Goal: Task Accomplishment & Management: Manage account settings

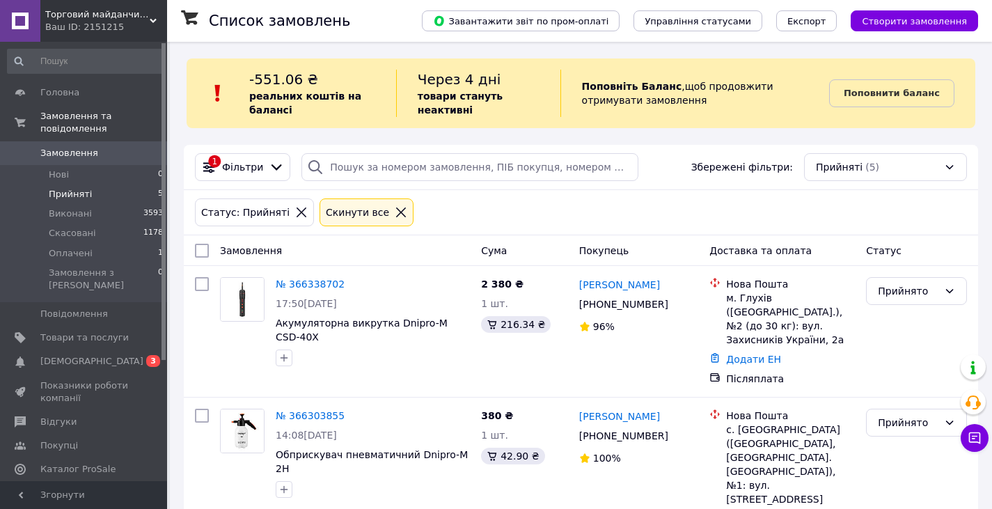
click at [104, 355] on span "[DEMOGRAPHIC_DATA]" at bounding box center [84, 361] width 88 height 13
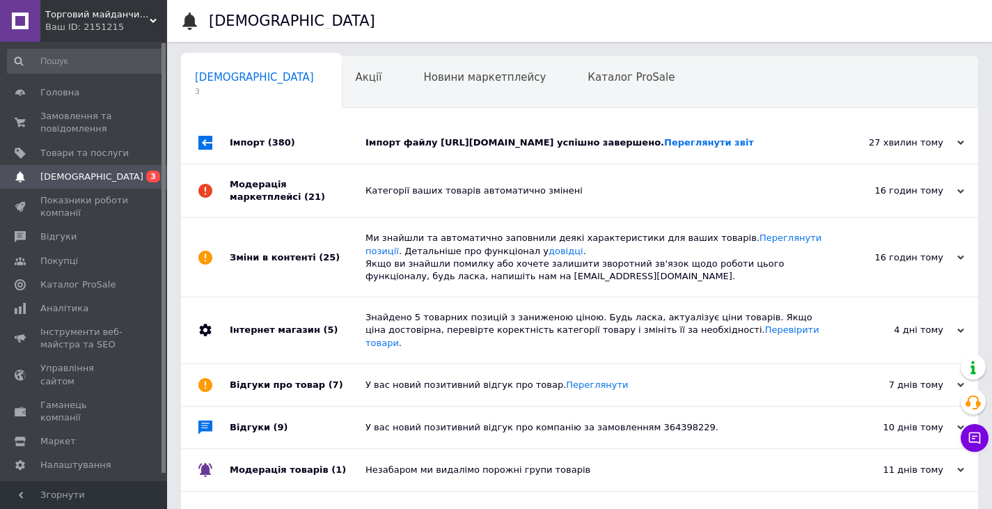
click at [519, 149] on div "Імпорт файлу https://mangalzavod.com.ua/products_feed.xml?hash_tag=8368a75acdbd…" at bounding box center [596, 142] width 460 height 13
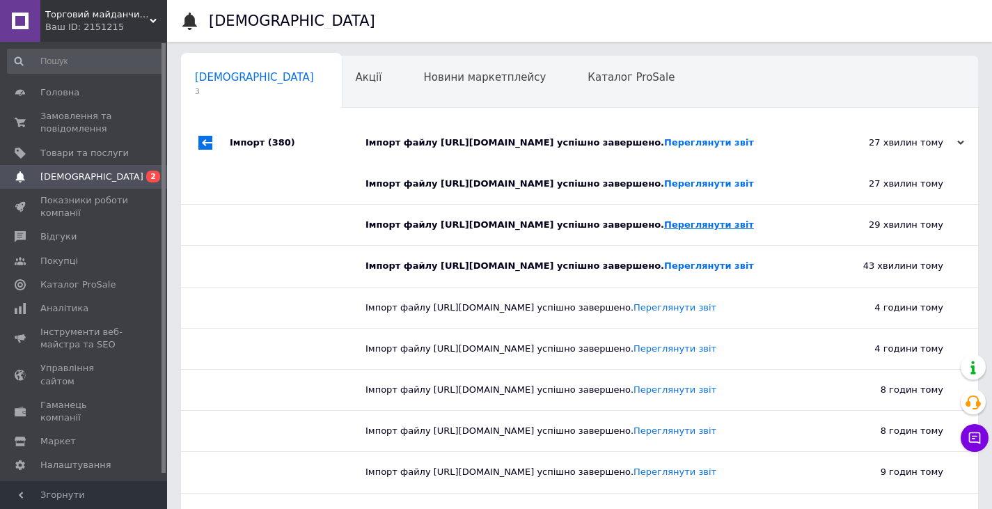
click at [664, 230] on link "Переглянути звіт" at bounding box center [709, 224] width 90 height 10
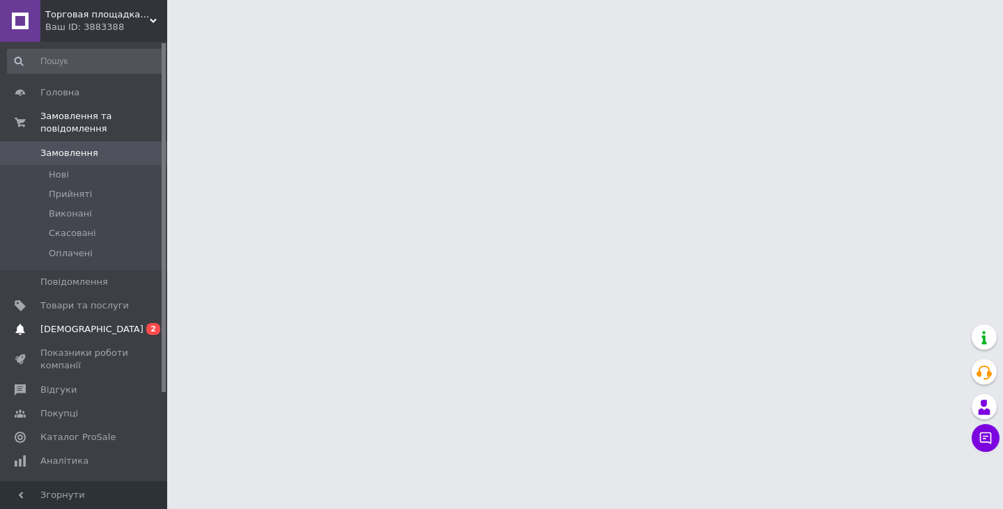
click at [130, 323] on span "0 2" at bounding box center [148, 329] width 38 height 13
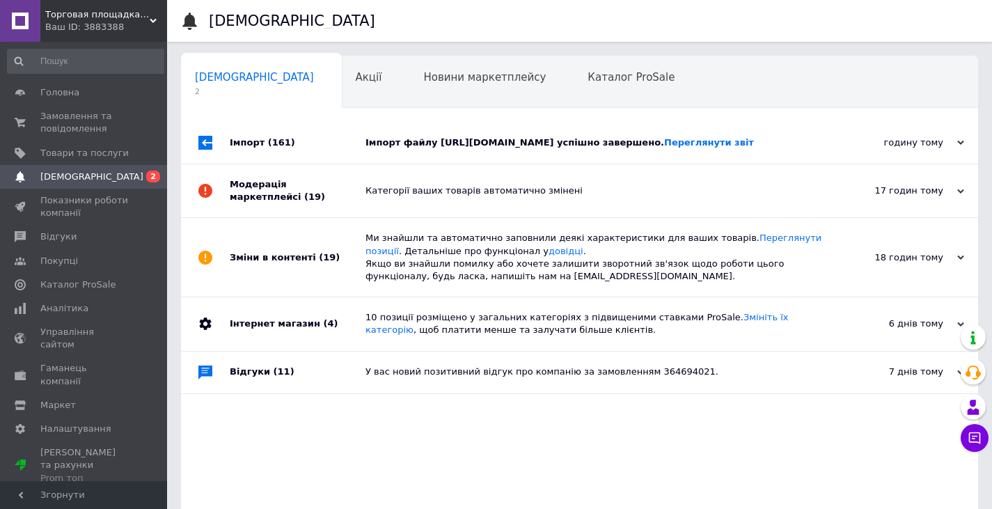
click at [490, 141] on div "Імпорт файлу [URL][DOMAIN_NAME] успішно завершено. Переглянути звіт" at bounding box center [596, 142] width 460 height 13
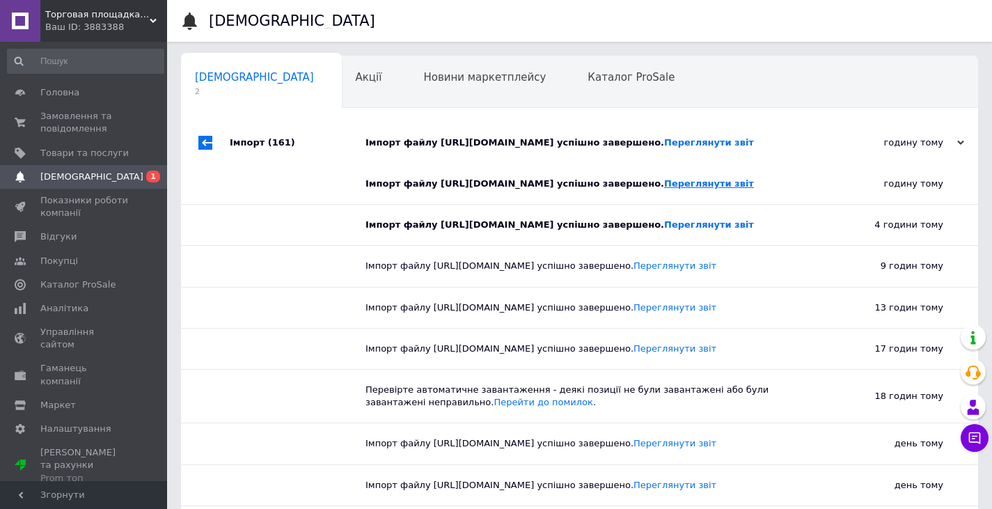
click at [664, 189] on link "Переглянути звіт" at bounding box center [709, 183] width 90 height 10
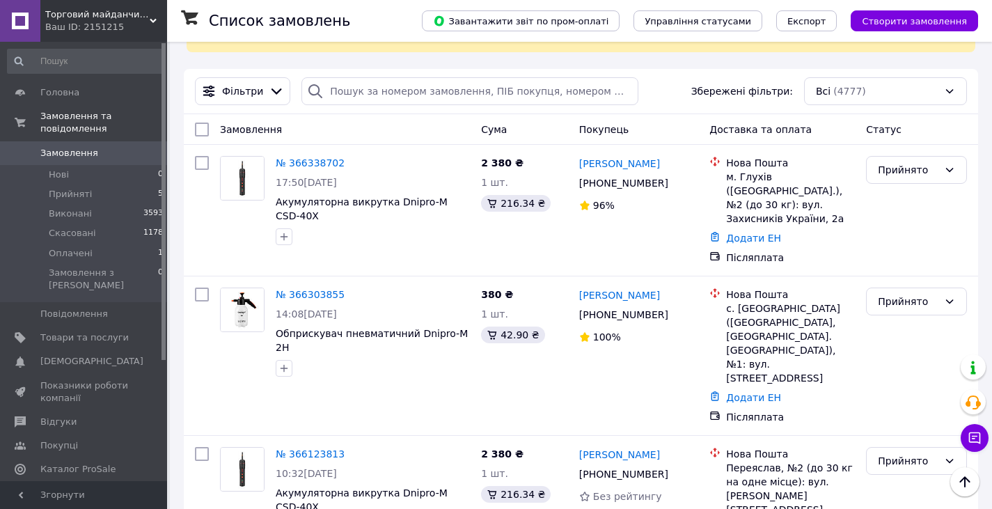
scroll to position [70, 0]
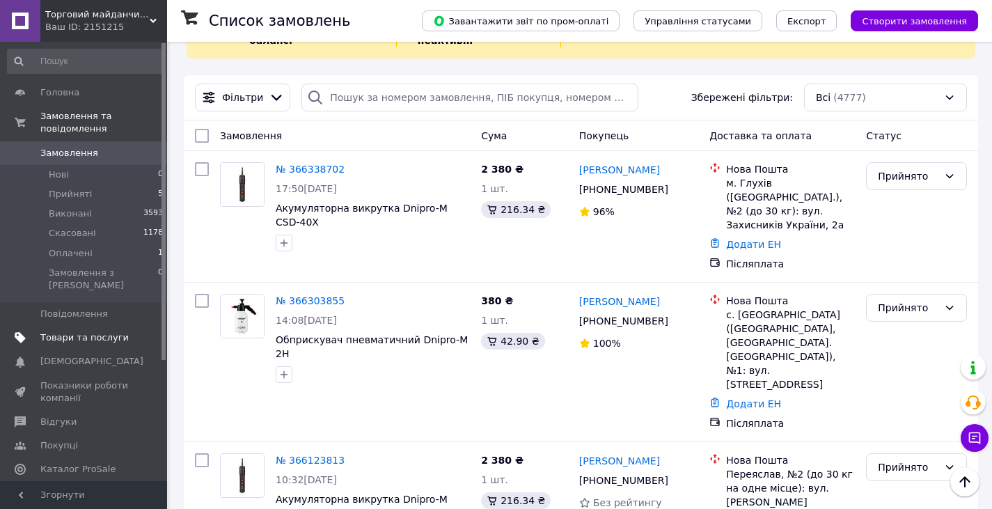
click at [73, 331] on span "Товари та послуги" at bounding box center [84, 337] width 88 height 13
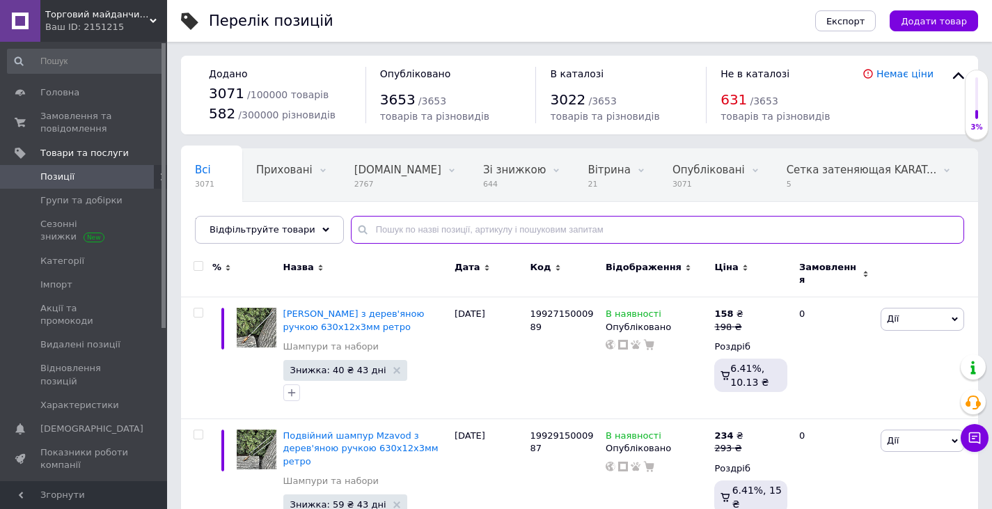
click at [377, 229] on input "text" at bounding box center [658, 230] width 614 height 28
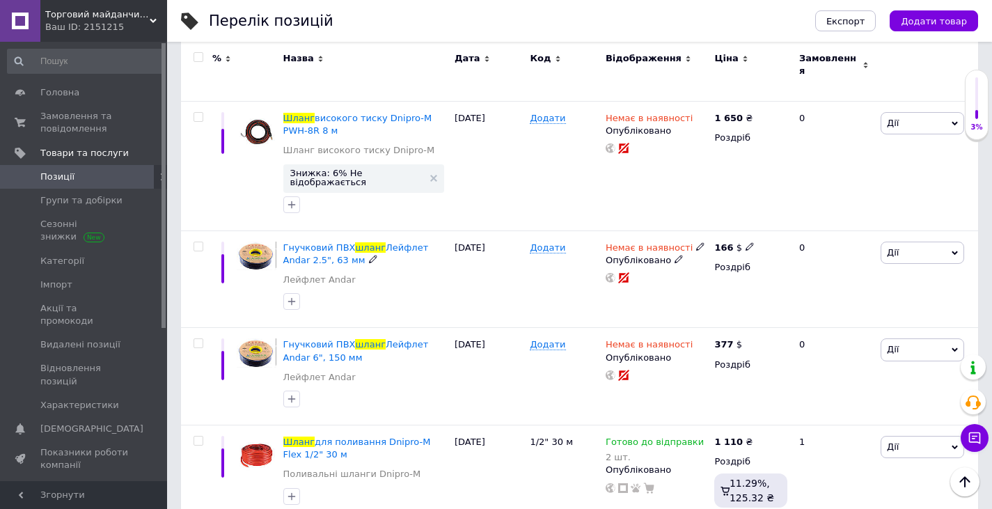
scroll to position [627, 0]
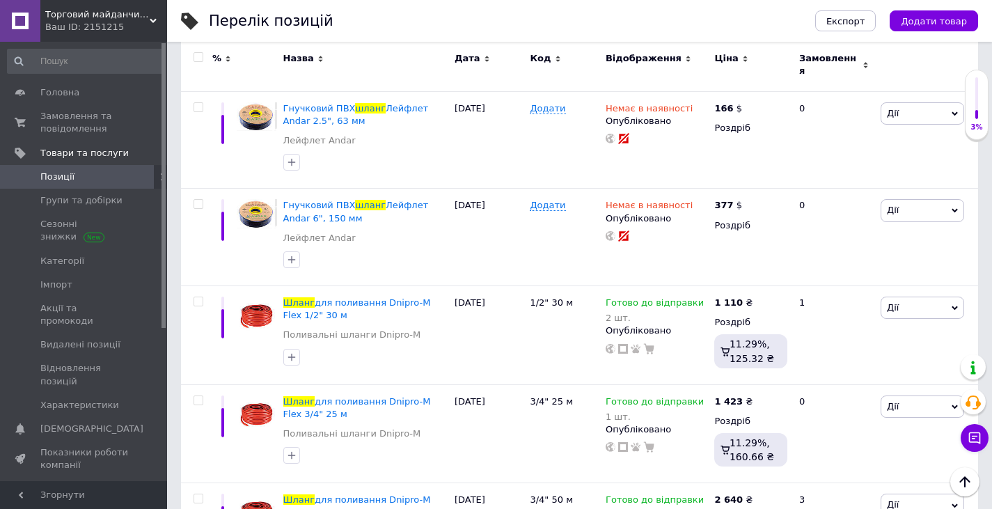
type input "шланг"
click at [944, 297] on span "Дії" at bounding box center [923, 308] width 84 height 22
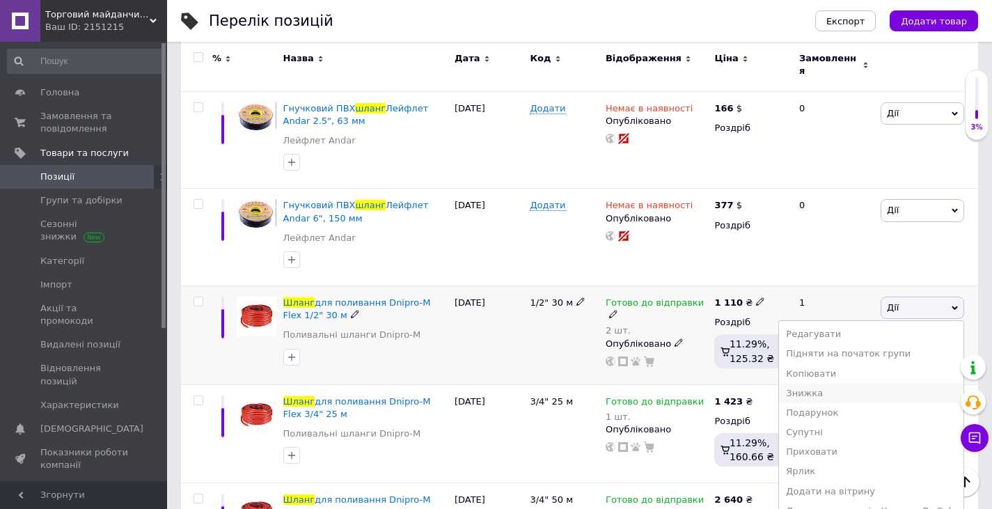
click at [830, 384] on li "Знижка" at bounding box center [871, 393] width 185 height 19
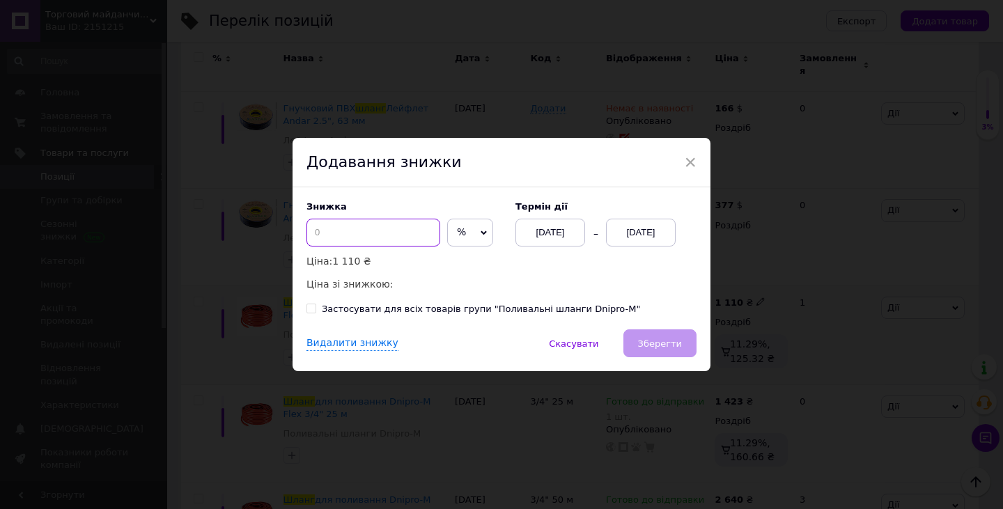
click at [391, 237] on input at bounding box center [373, 233] width 134 height 28
type input "15"
click at [650, 228] on div "12.10.2025" at bounding box center [641, 233] width 70 height 28
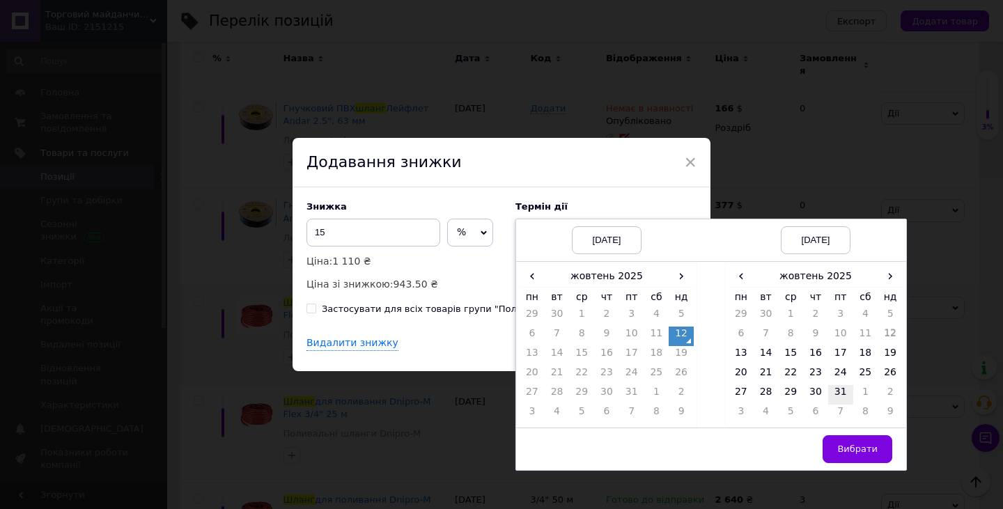
click at [841, 387] on td "31" at bounding box center [840, 394] width 25 height 19
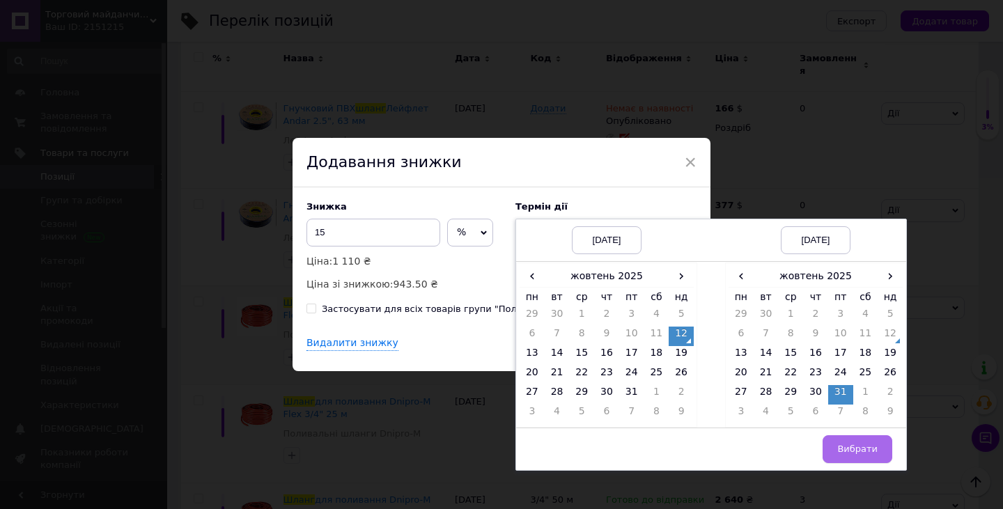
click at [850, 446] on span "Вибрати" at bounding box center [857, 449] width 40 height 10
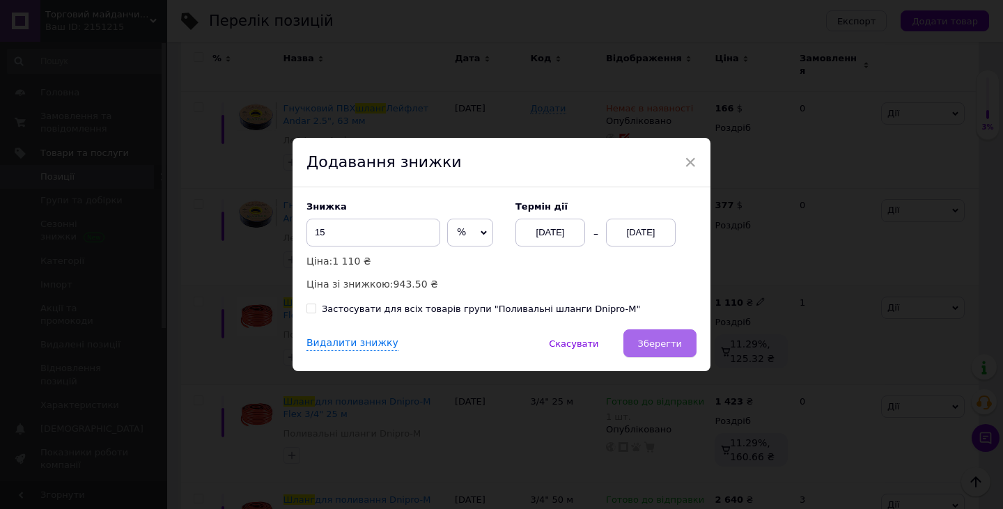
click at [678, 348] on span "Зберегти" at bounding box center [660, 343] width 44 height 10
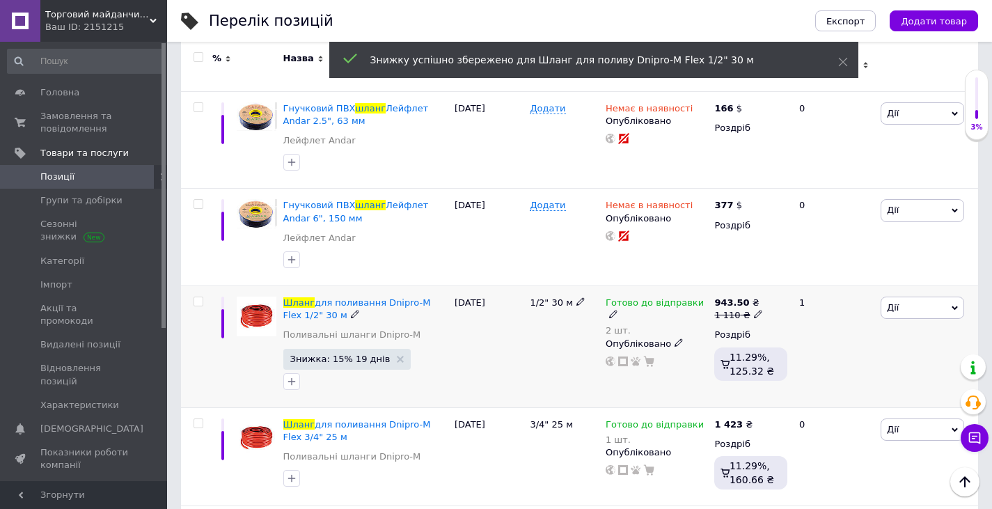
click at [754, 310] on icon at bounding box center [758, 314] width 8 height 8
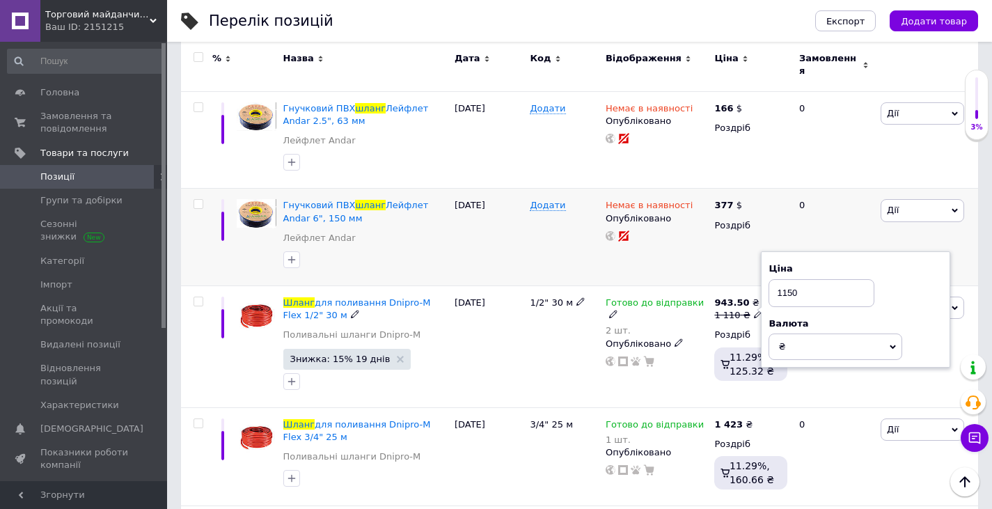
type input "1150"
click at [748, 242] on div "377 $ Роздріб" at bounding box center [751, 237] width 80 height 97
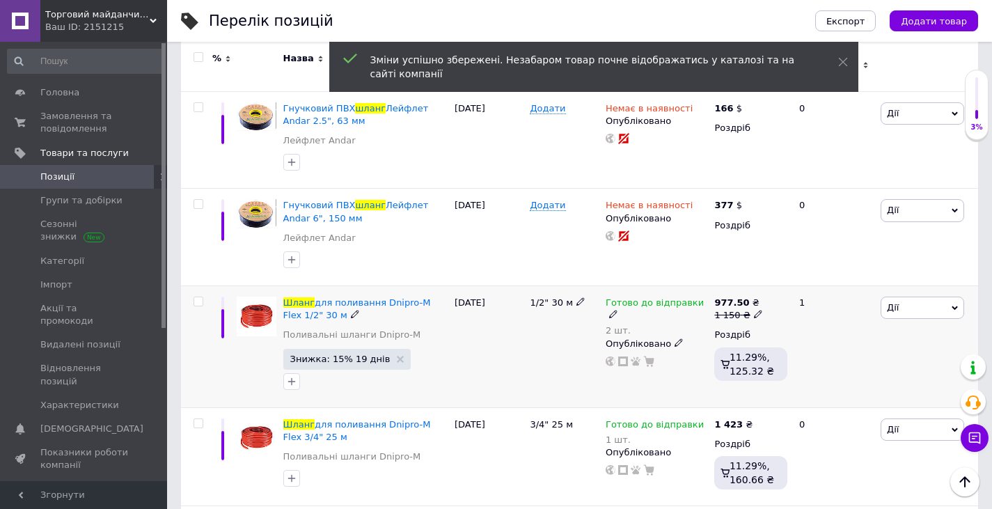
click at [754, 311] on use at bounding box center [758, 315] width 8 height 8
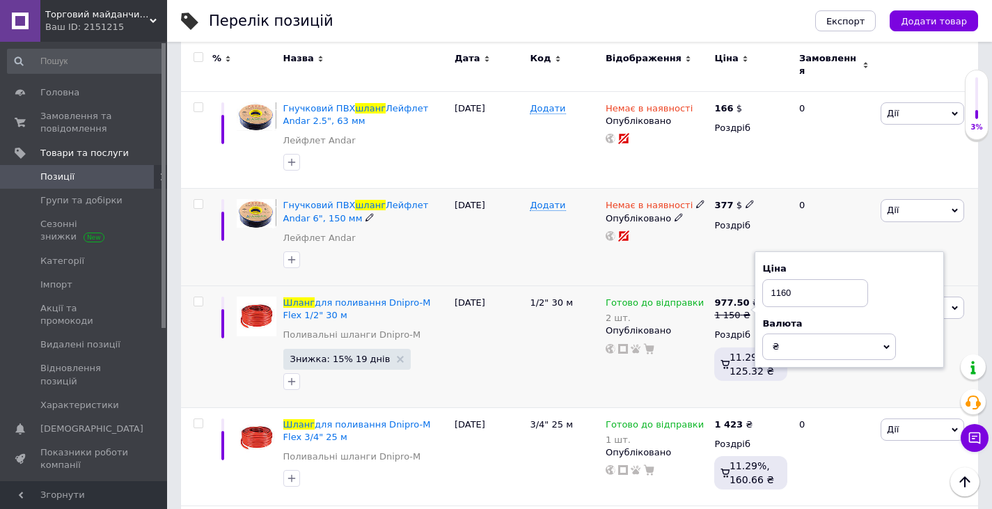
type input "1160"
click at [711, 254] on div "377 $ Роздріб" at bounding box center [751, 237] width 80 height 97
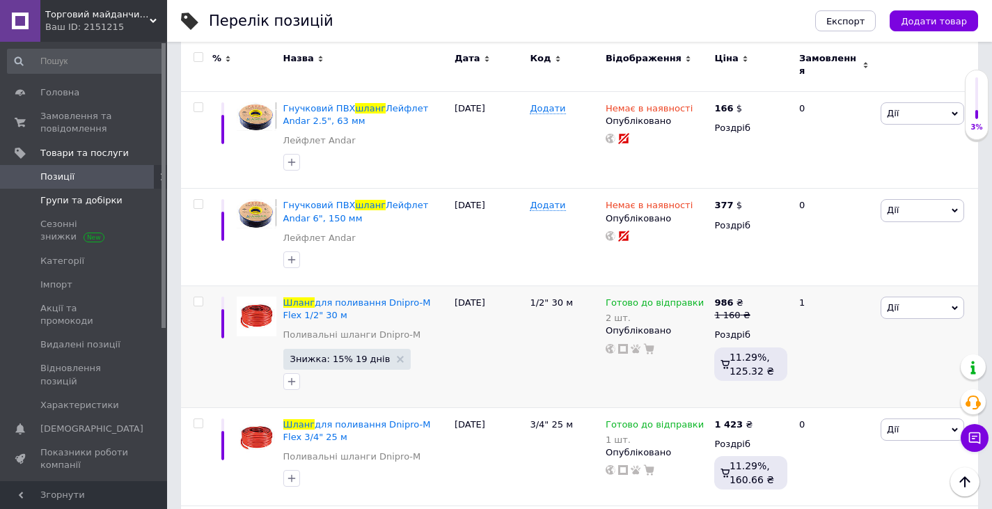
click at [78, 202] on span "Групи та добірки" at bounding box center [81, 200] width 82 height 13
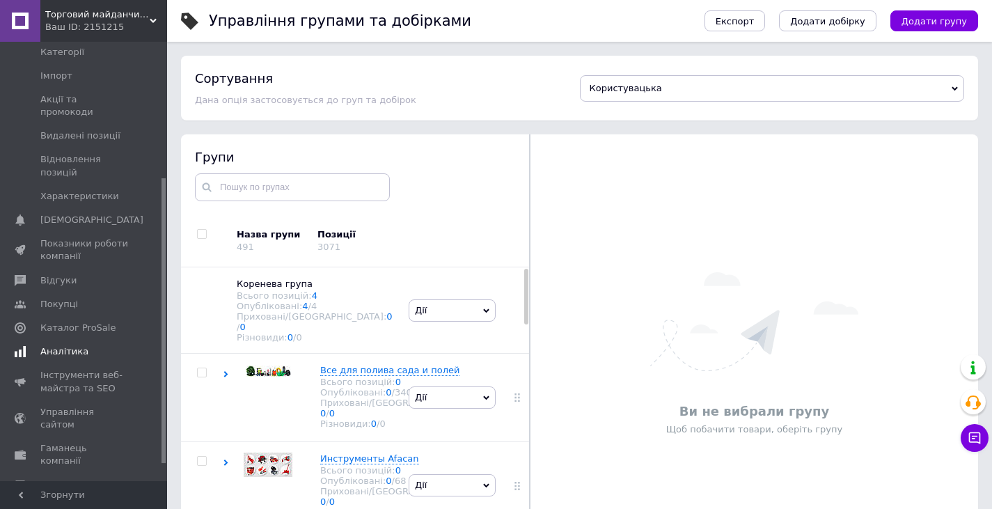
click at [60, 322] on span "Каталог ProSale" at bounding box center [77, 328] width 75 height 13
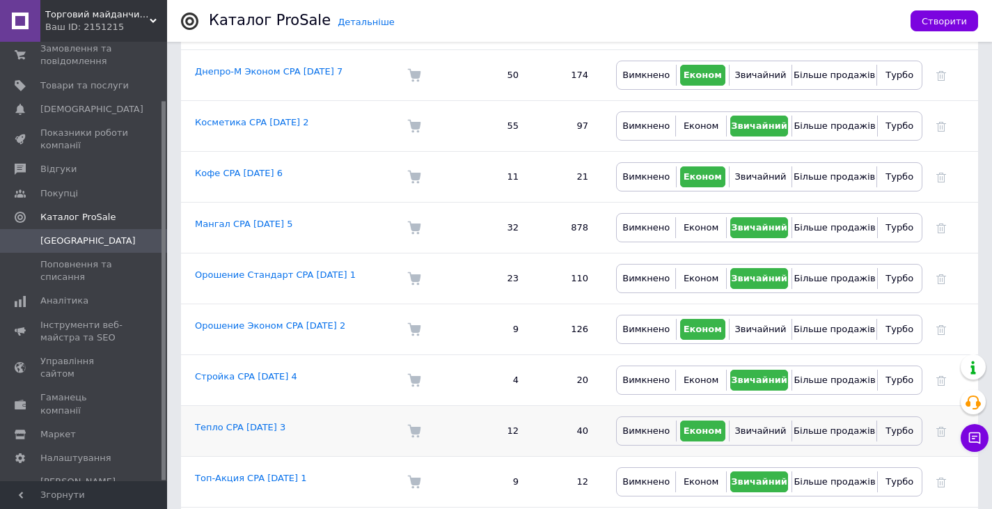
scroll to position [554, 0]
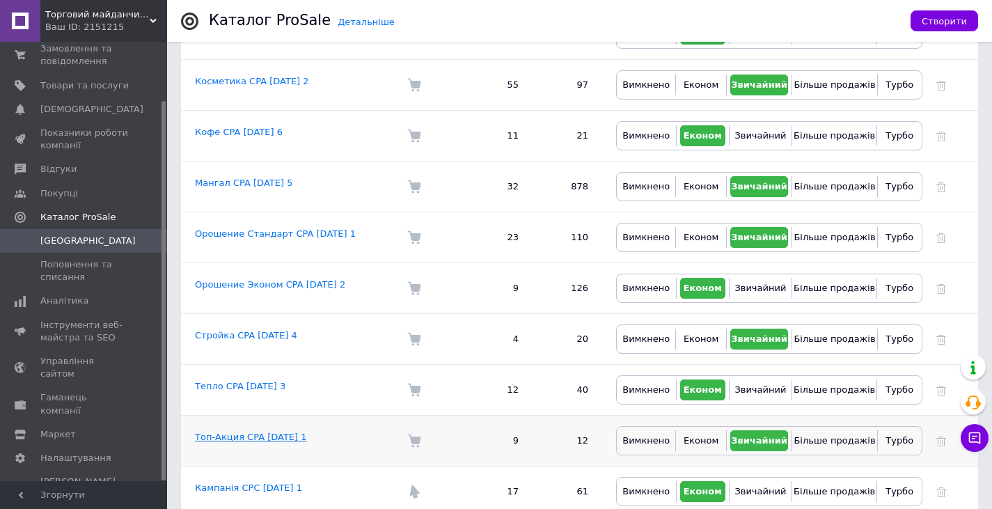
click at [244, 432] on link "Топ-Акция CPA 03.10.2025 1" at bounding box center [251, 437] width 112 height 10
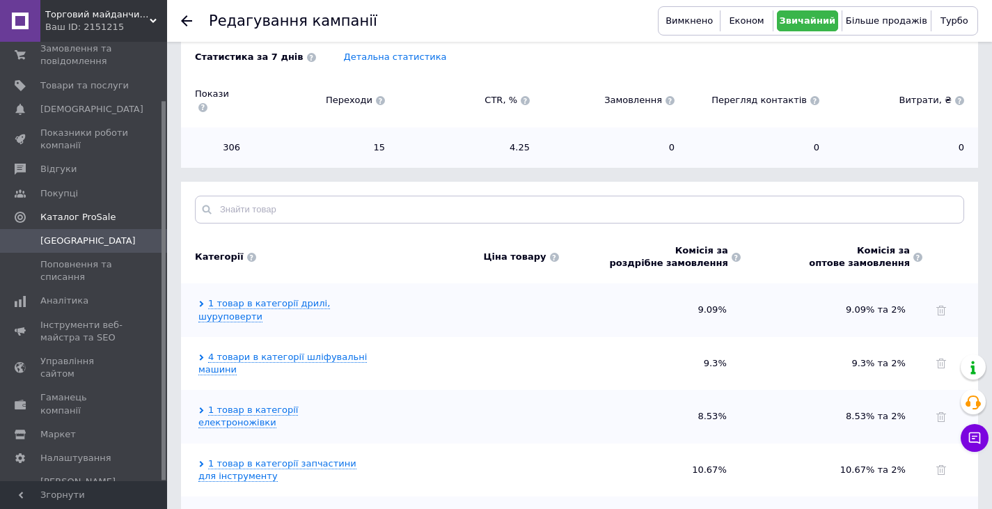
scroll to position [180, 0]
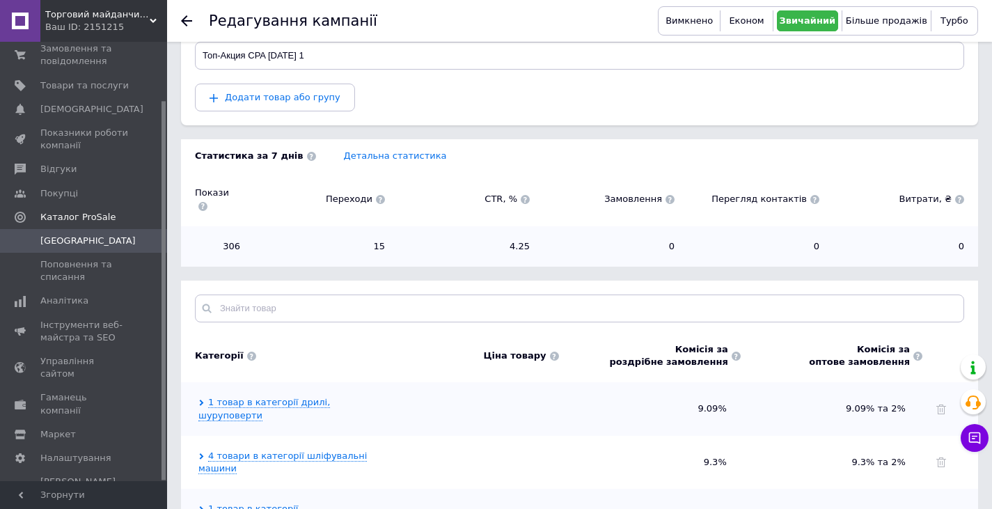
click at [138, 26] on div "Ваш ID: 2151215" at bounding box center [106, 27] width 122 height 13
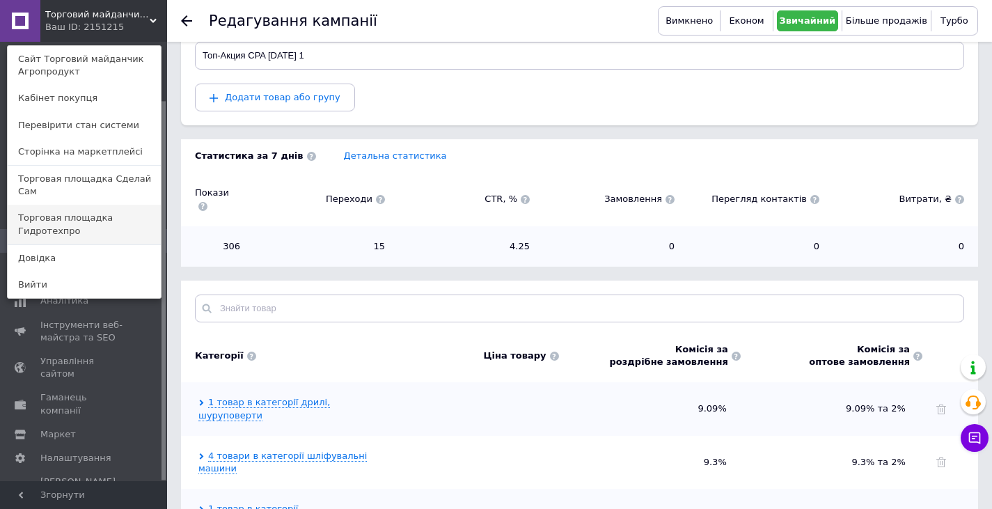
click at [127, 208] on link "Торговая площадка Гидротехпро" at bounding box center [84, 224] width 153 height 39
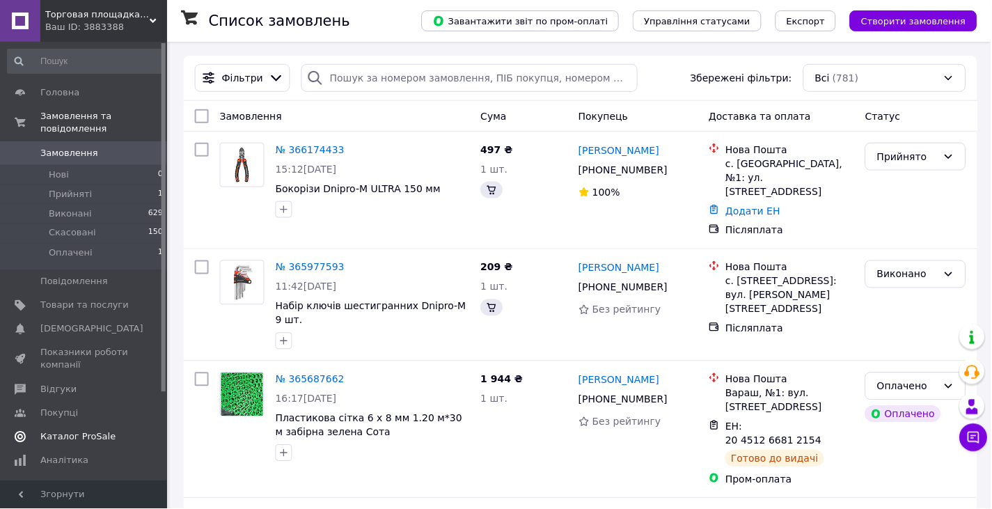
click at [87, 431] on span "Каталог ProSale" at bounding box center [77, 437] width 75 height 13
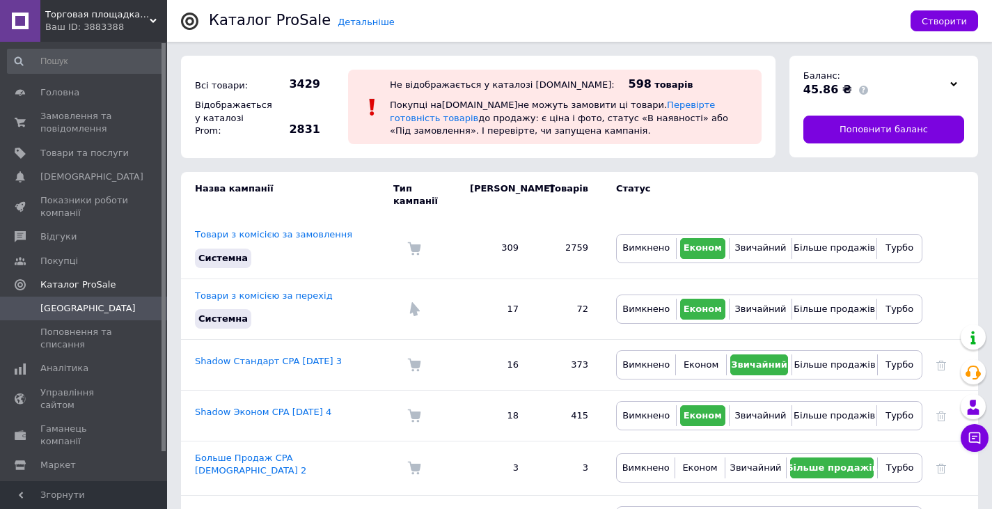
click at [950, 88] on div at bounding box center [954, 83] width 21 height 19
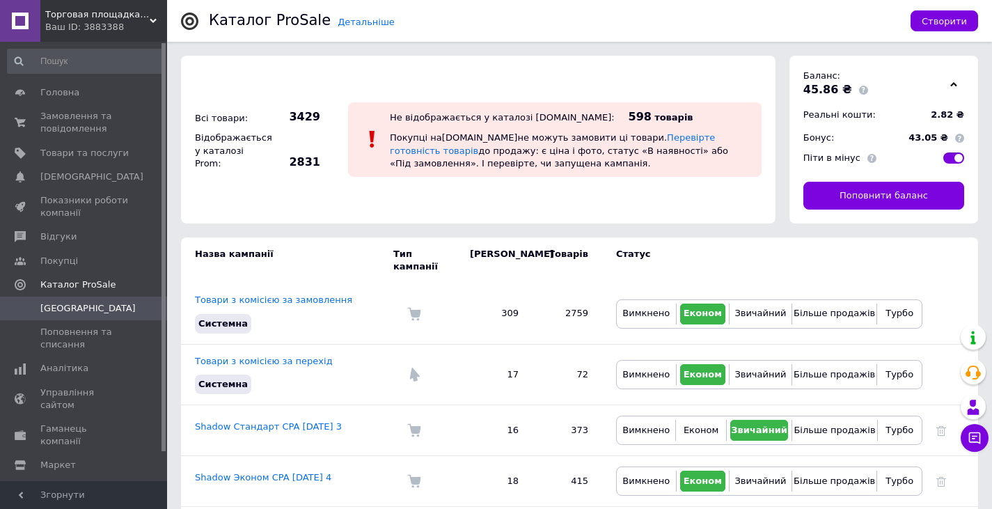
click at [950, 87] on div at bounding box center [954, 83] width 21 height 19
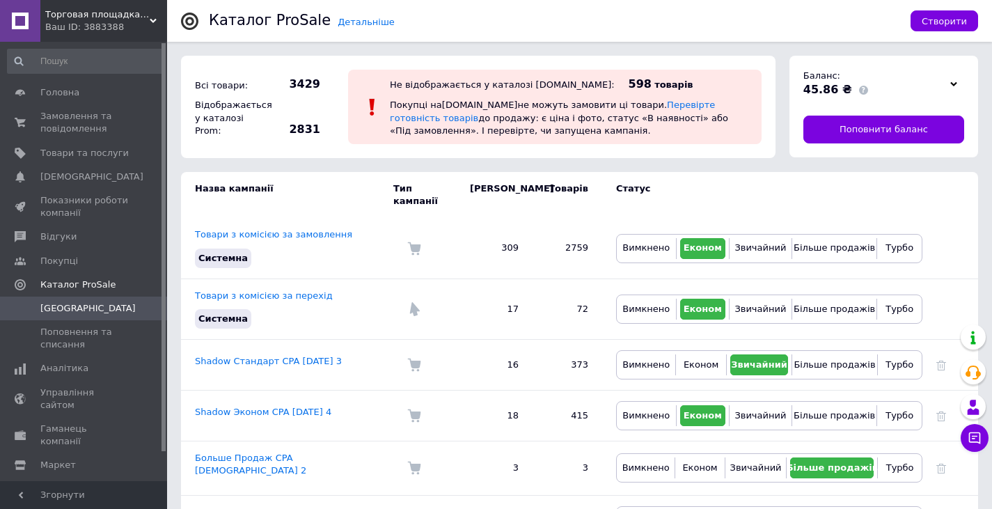
click at [143, 18] on span "Торговая площадка Гидротехпро" at bounding box center [97, 14] width 104 height 13
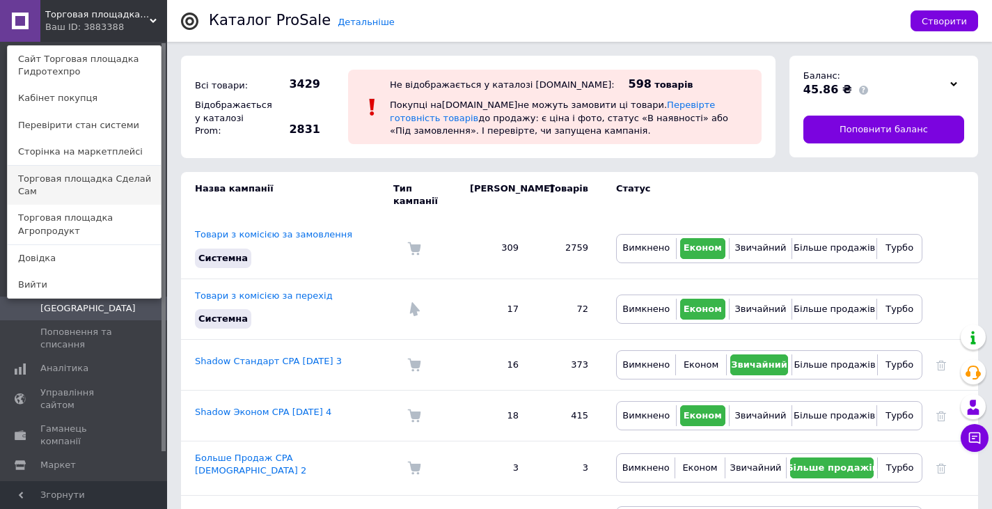
click at [146, 179] on link "Торговая площадка Сделай Сам" at bounding box center [84, 185] width 153 height 39
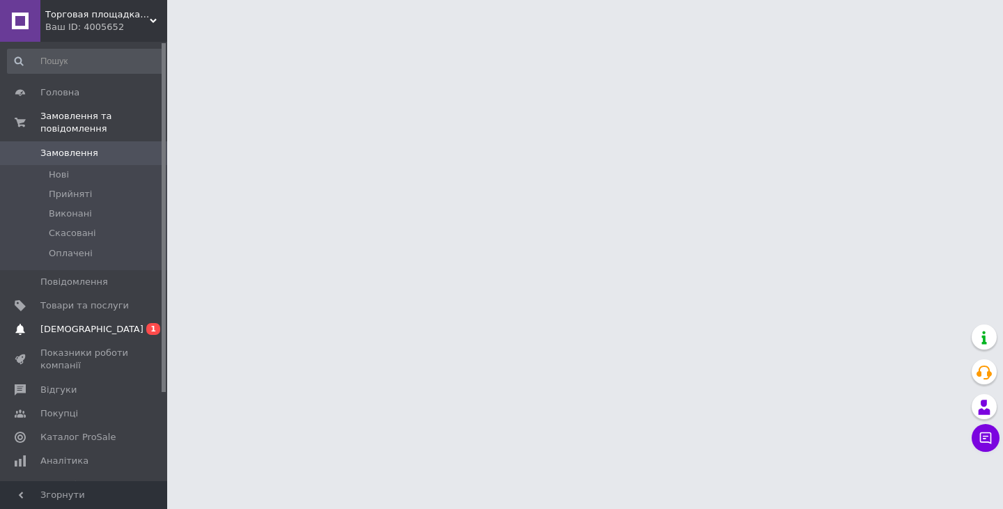
click at [120, 323] on span "[DEMOGRAPHIC_DATA]" at bounding box center [84, 329] width 88 height 13
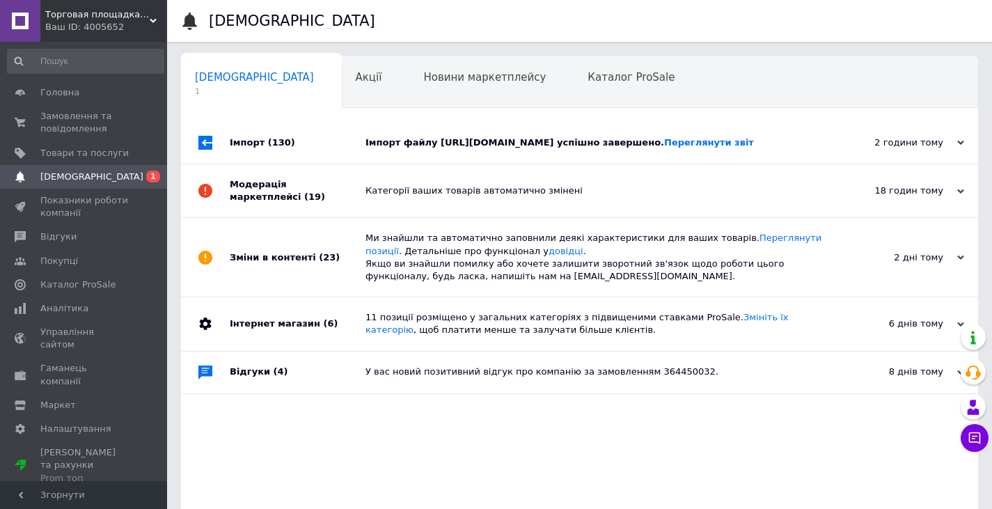
click at [412, 149] on div "Імпорт файлу https://agro-produkt.com.ua/products_feed.xml?hash_tag=08d21d82b8e…" at bounding box center [596, 142] width 460 height 13
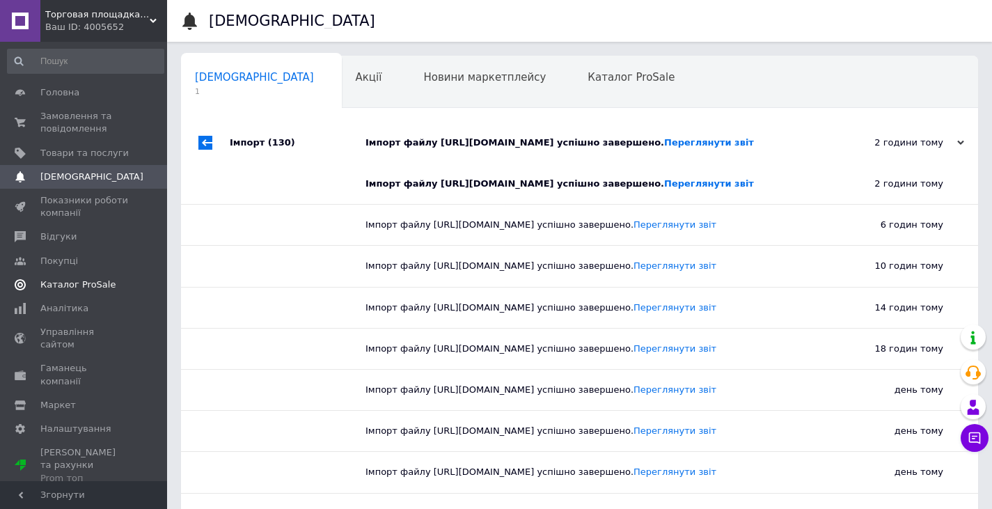
click at [77, 281] on span "Каталог ProSale" at bounding box center [77, 285] width 75 height 13
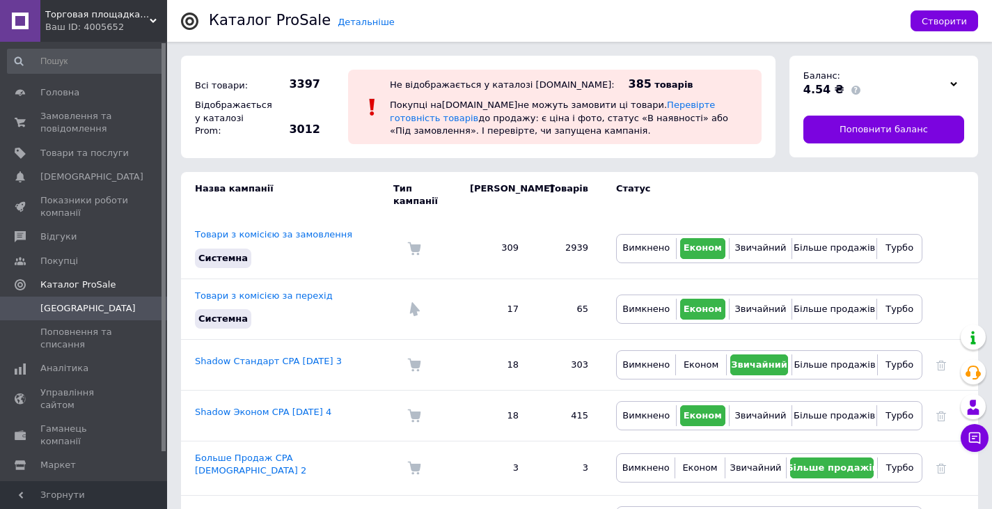
click at [150, 19] on icon at bounding box center [153, 20] width 7 height 7
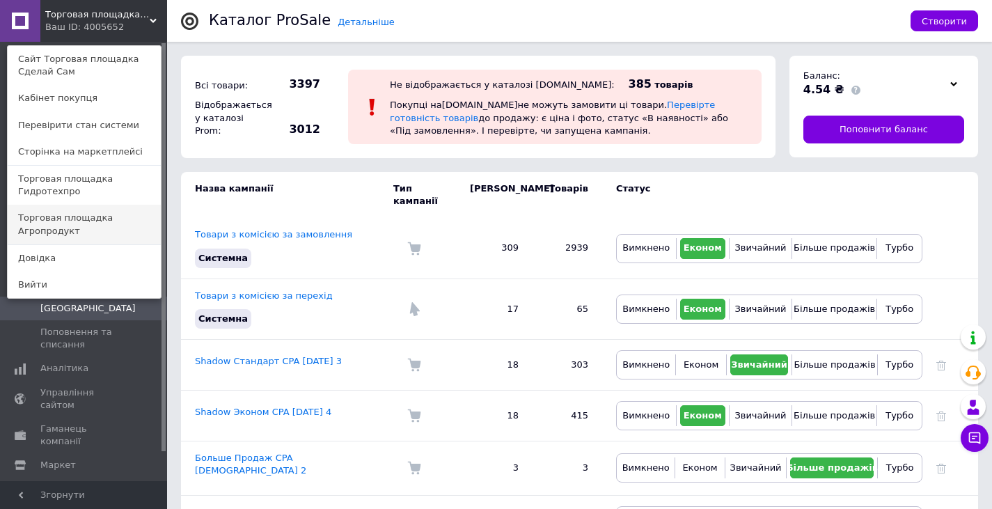
click at [140, 208] on link "Торговая площадка Агропродукт" at bounding box center [84, 224] width 153 height 39
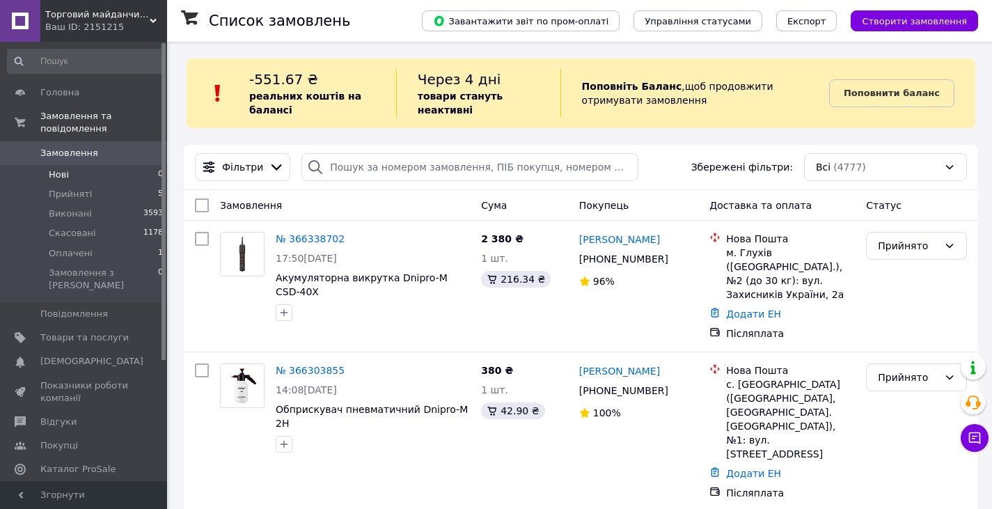
click at [132, 165] on li "Нові 0" at bounding box center [85, 174] width 171 height 19
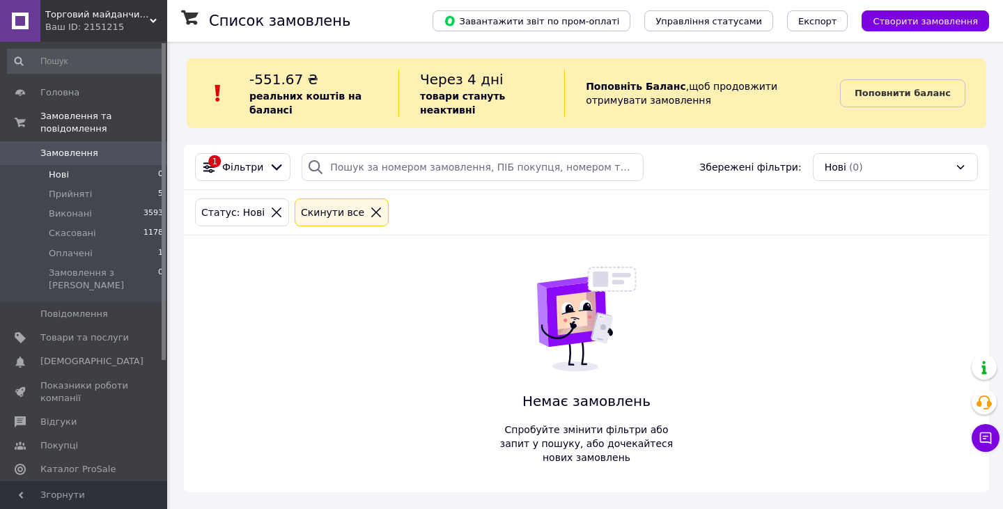
drag, startPoint x: 125, startPoint y: 19, endPoint x: 139, endPoint y: 5, distance: 20.2
click at [126, 19] on span "Торговий майданчик Агропродукт" at bounding box center [97, 14] width 104 height 13
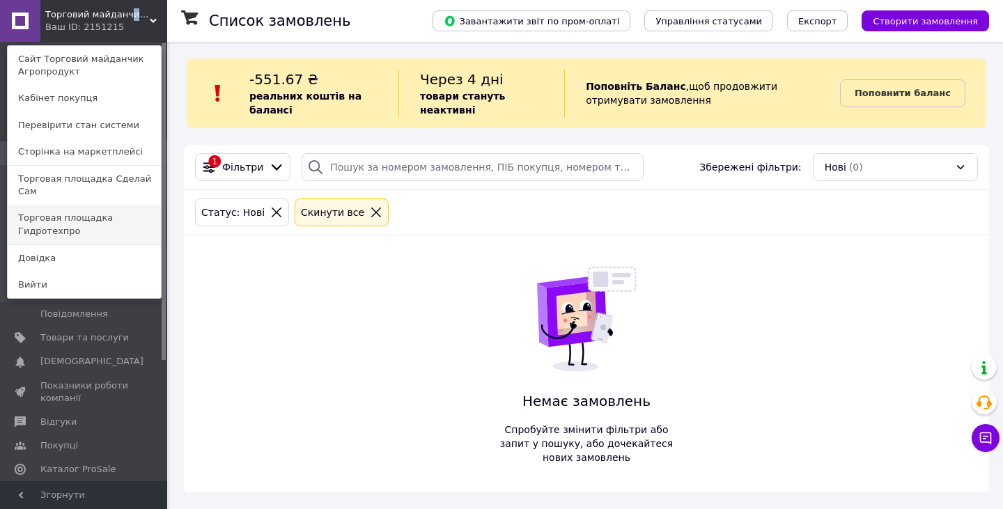
click at [123, 205] on link "Торговая площадка Гидротехпро" at bounding box center [84, 224] width 153 height 39
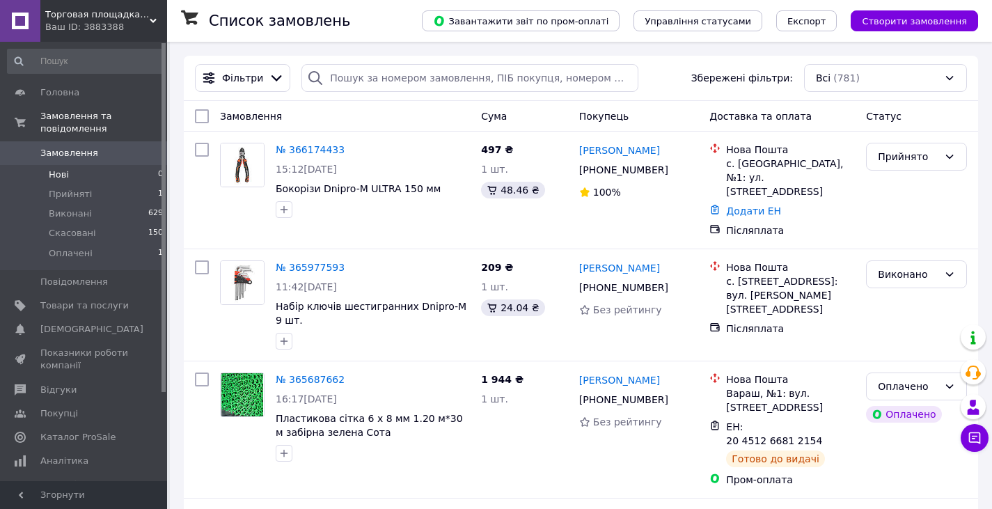
click at [150, 165] on li "Нові 0" at bounding box center [85, 174] width 171 height 19
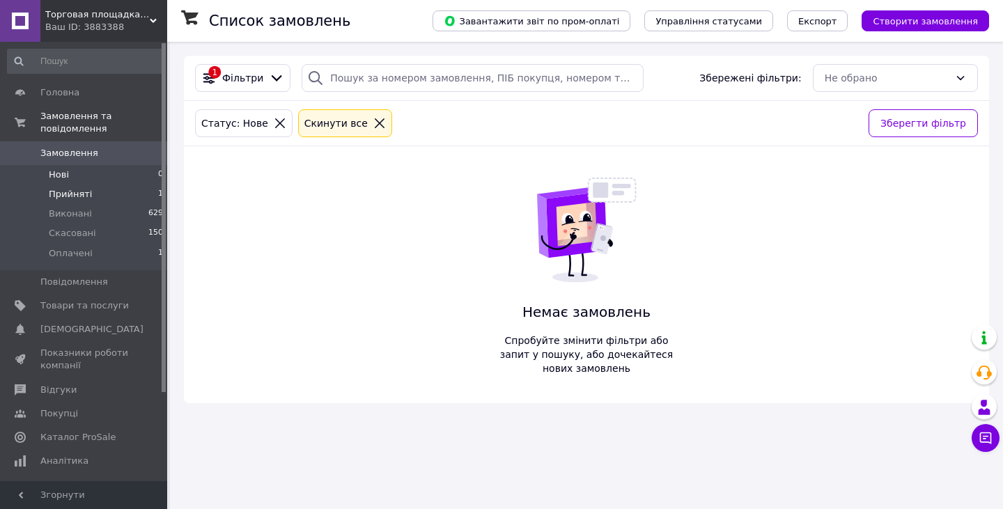
click at [158, 188] on span "1" at bounding box center [160, 194] width 5 height 13
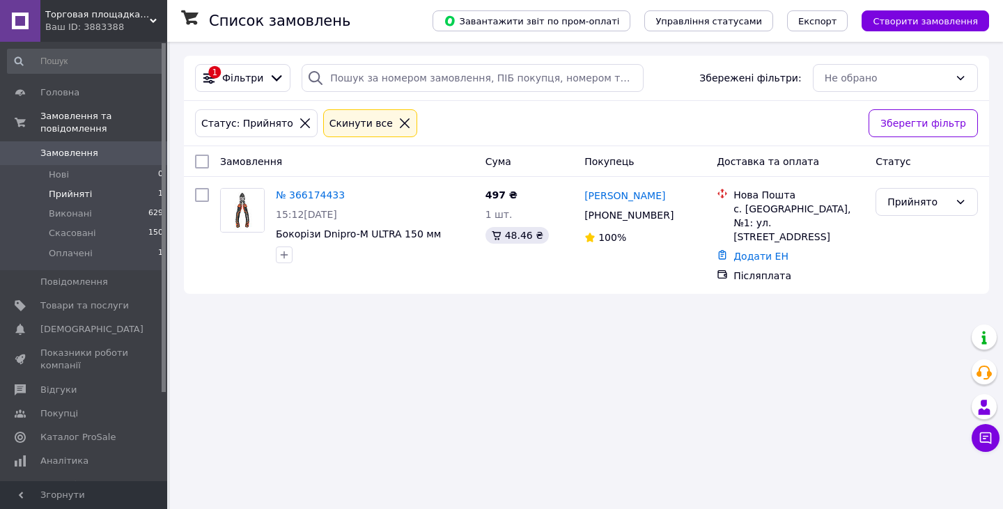
click at [148, 22] on div "Ваш ID: 3883388" at bounding box center [106, 27] width 122 height 13
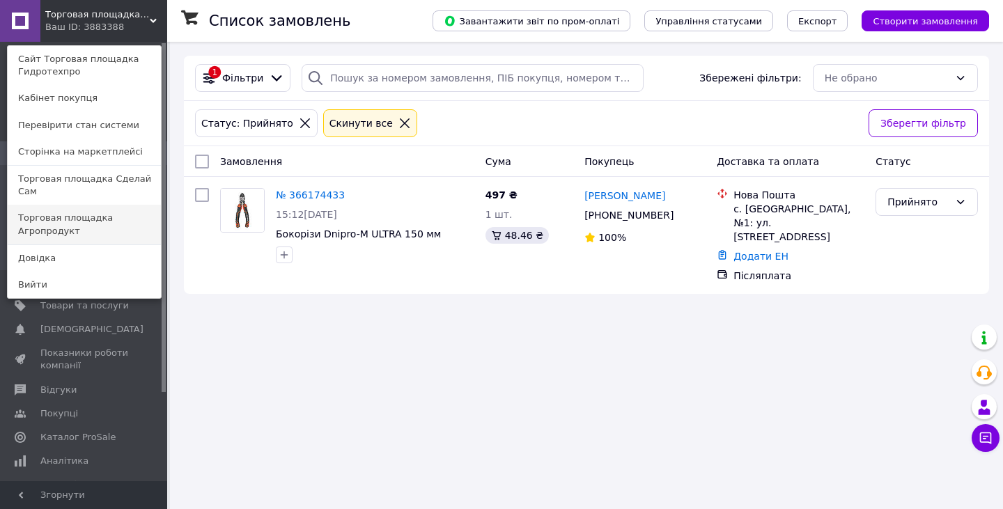
click at [102, 205] on link "Торговая площадка Агропродукт" at bounding box center [84, 224] width 153 height 39
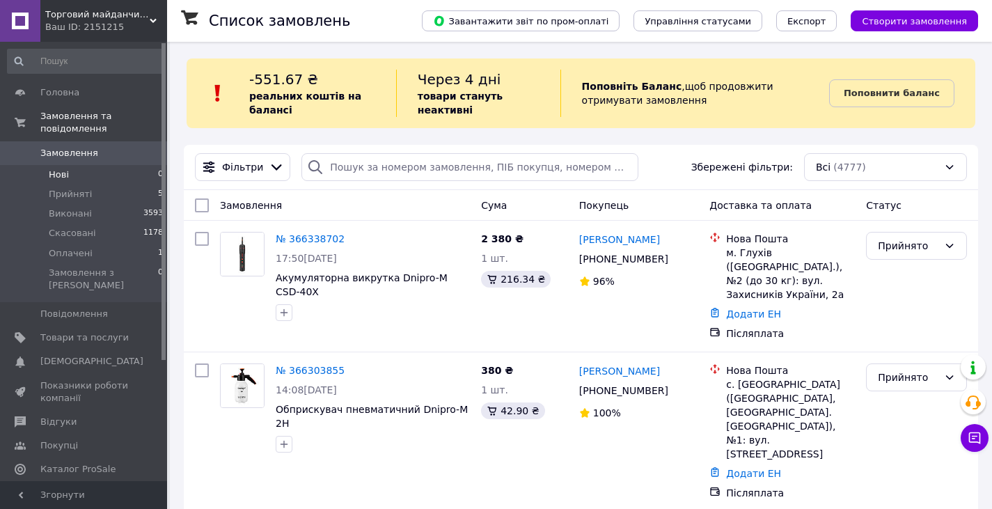
click at [139, 165] on li "Нові 0" at bounding box center [85, 174] width 171 height 19
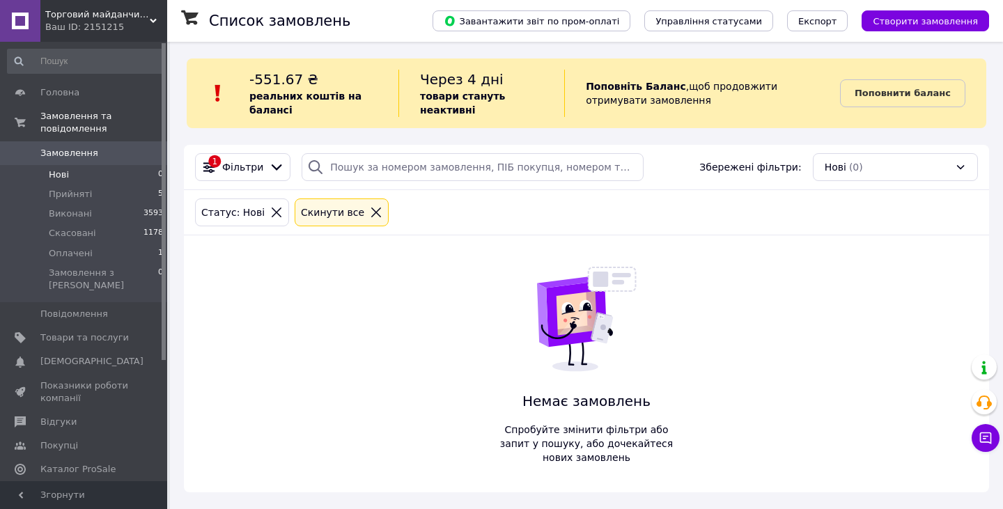
click at [139, 30] on div "Ваш ID: 2151215" at bounding box center [106, 27] width 122 height 13
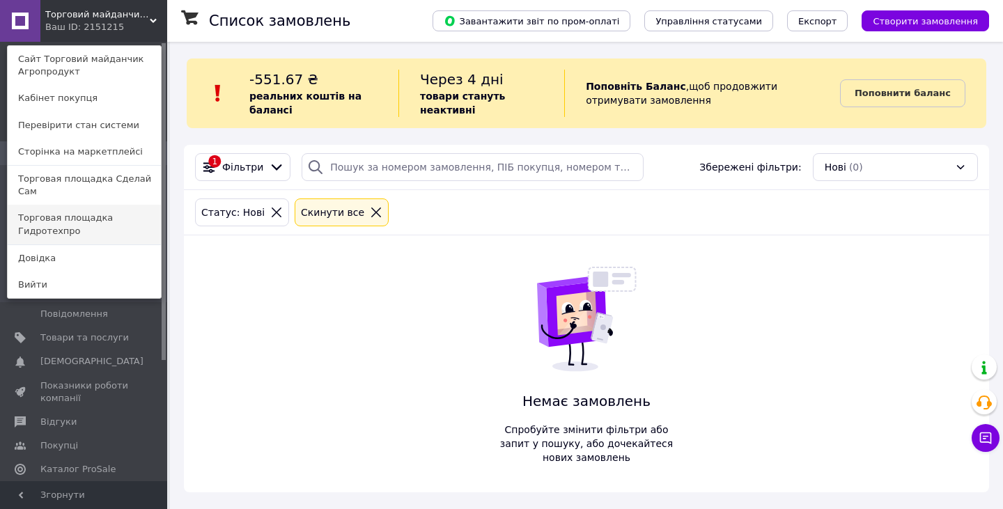
click at [110, 205] on link "Торговая площадка Гидротехпро" at bounding box center [84, 224] width 153 height 39
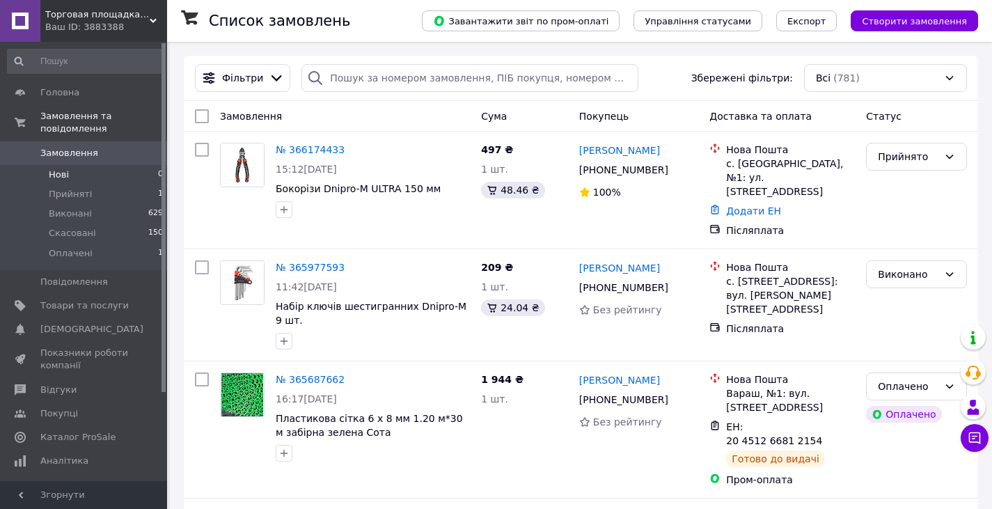
click at [139, 165] on li "Нові 0" at bounding box center [85, 174] width 171 height 19
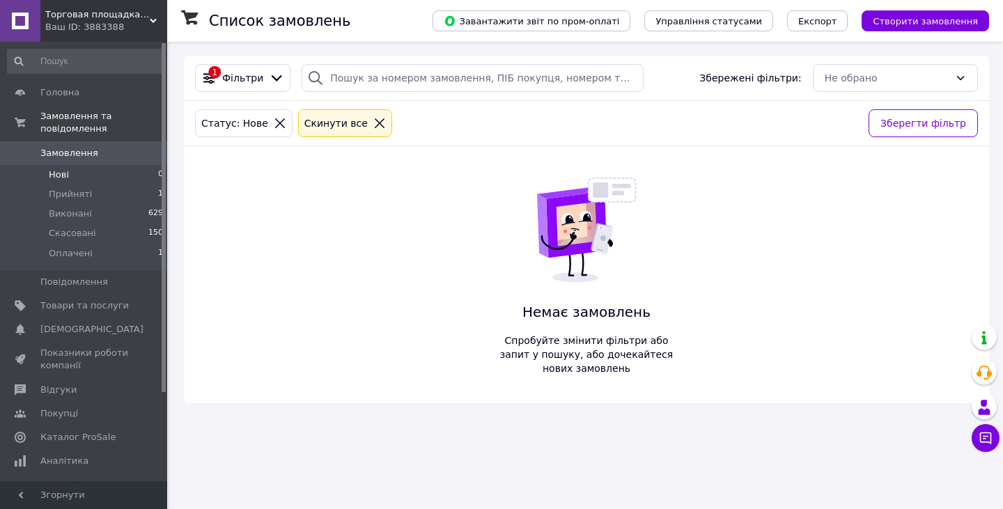
click at [149, 21] on div "Ваш ID: 3883388" at bounding box center [106, 27] width 122 height 13
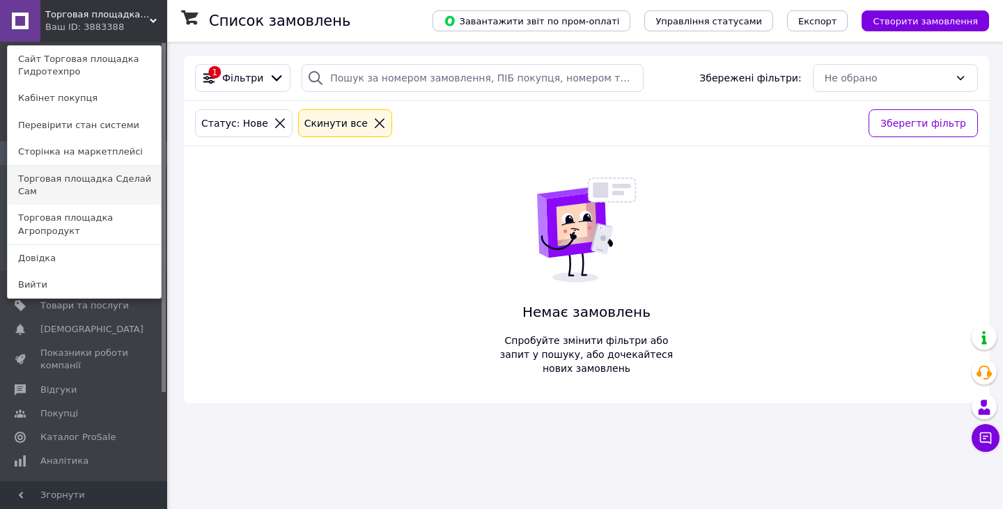
click at [130, 176] on link "Торговая площадка Сделай Сам" at bounding box center [84, 185] width 153 height 39
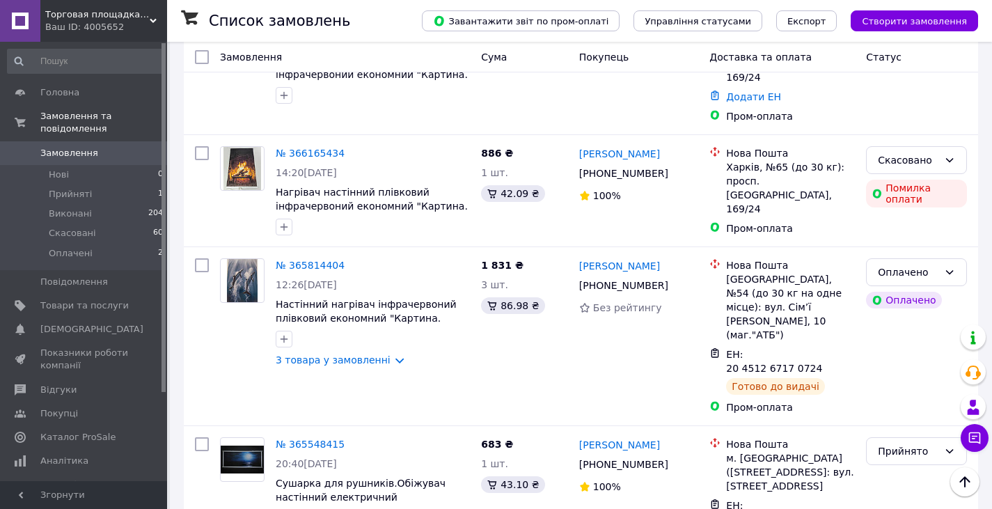
scroll to position [139, 0]
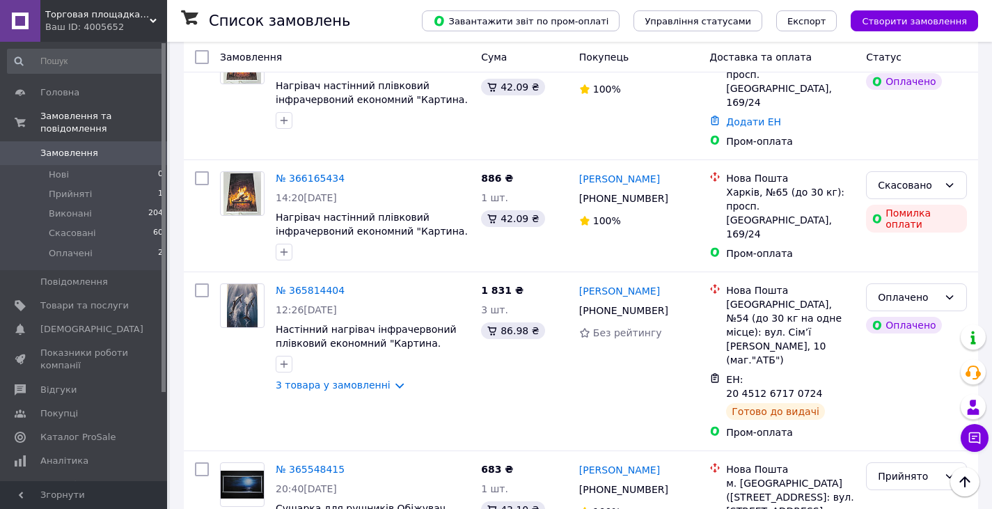
click at [142, 19] on span "Торговая площадка Сделай Сам" at bounding box center [97, 14] width 104 height 13
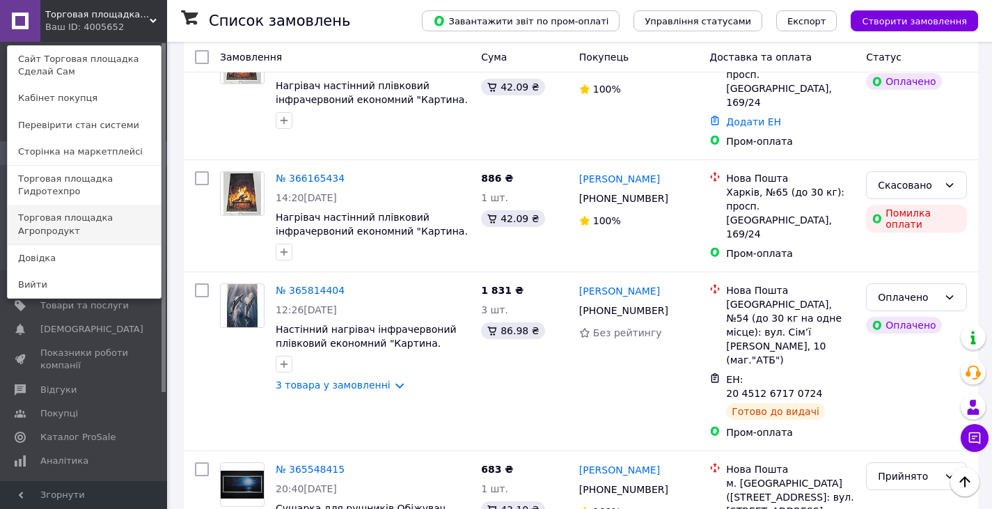
click at [131, 207] on link "Торговая площадка Агропродукт" at bounding box center [84, 224] width 153 height 39
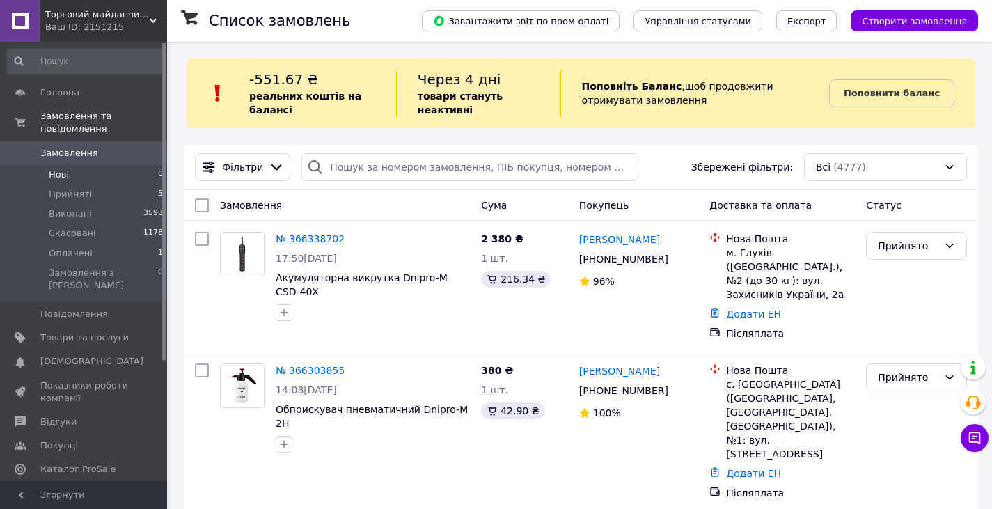
click at [137, 165] on li "Нові 0" at bounding box center [85, 174] width 171 height 19
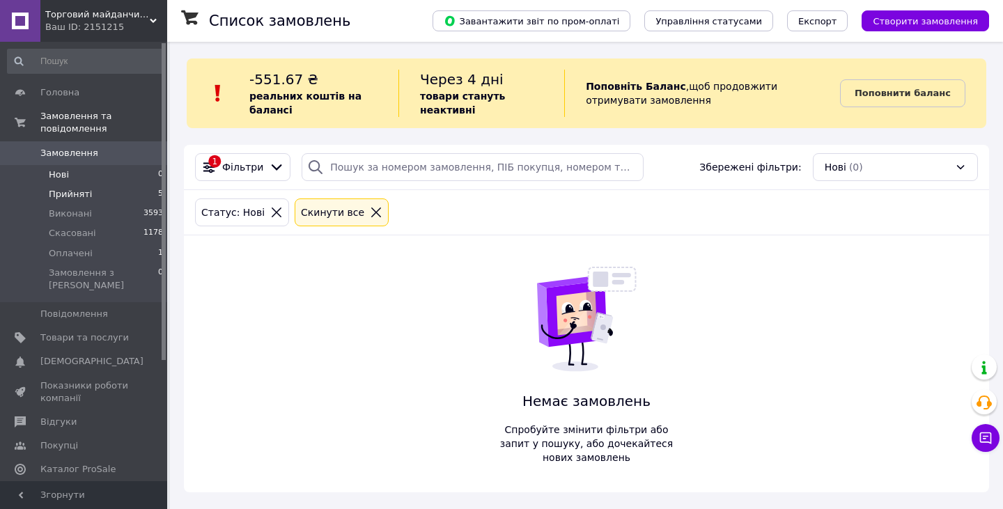
click at [145, 187] on li "Прийняті 5" at bounding box center [85, 194] width 171 height 19
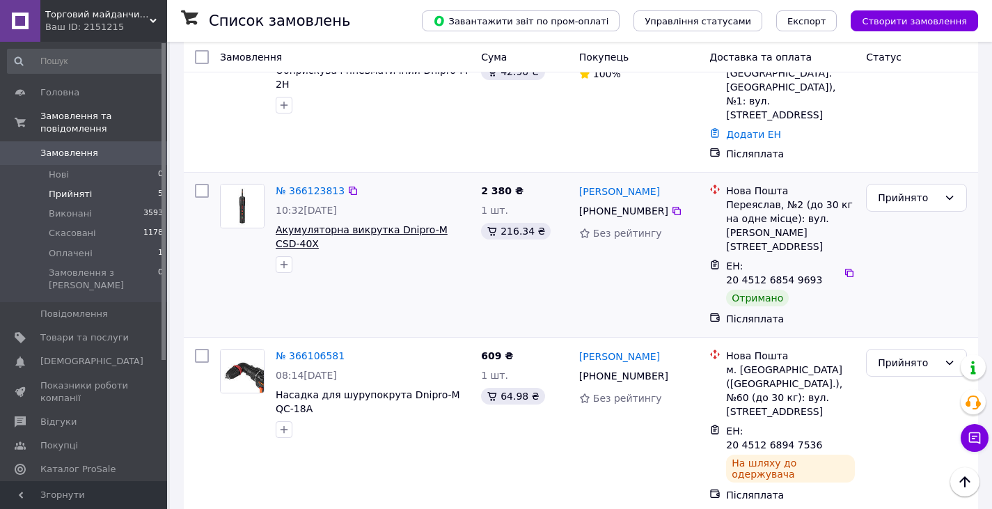
scroll to position [418, 0]
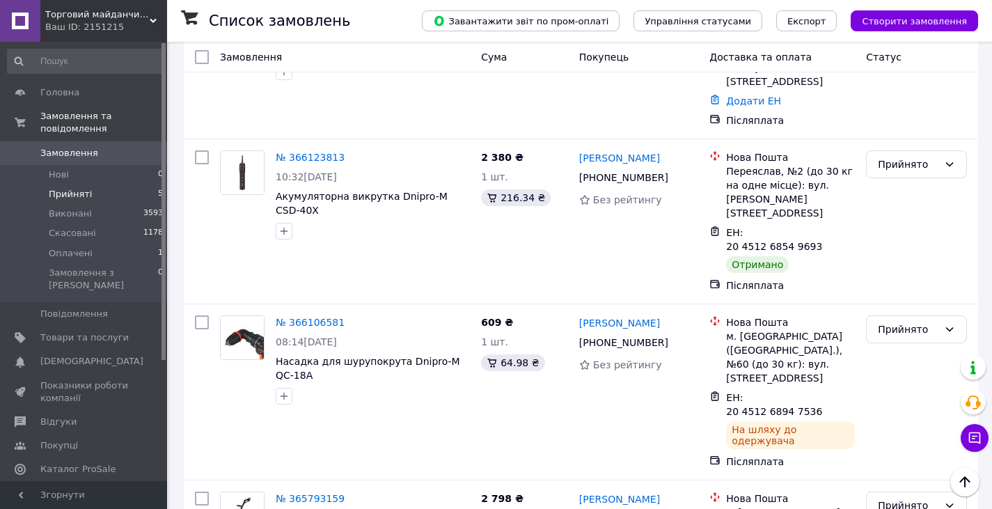
click at [148, 26] on div "Ваш ID: 2151215" at bounding box center [106, 27] width 122 height 13
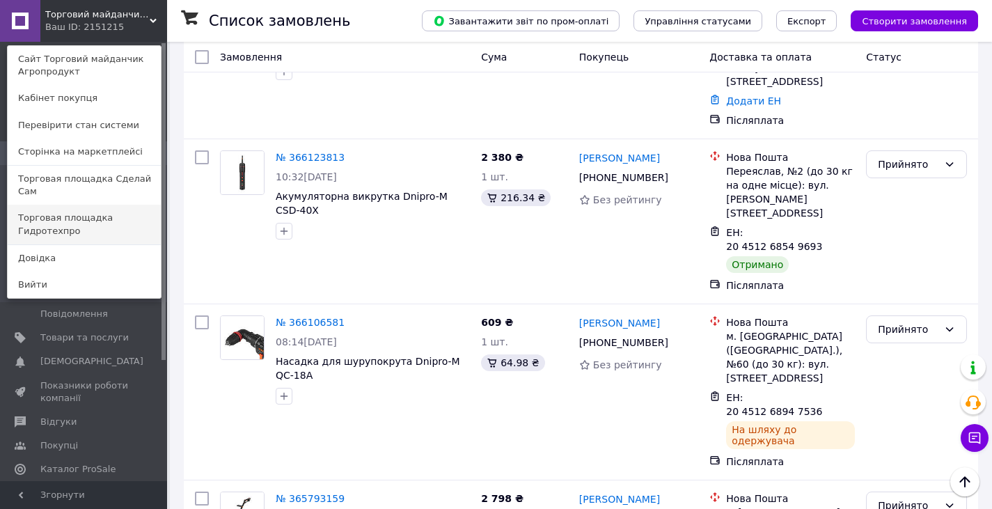
click at [115, 210] on link "Торговая площадка Гидротехпро" at bounding box center [84, 224] width 153 height 39
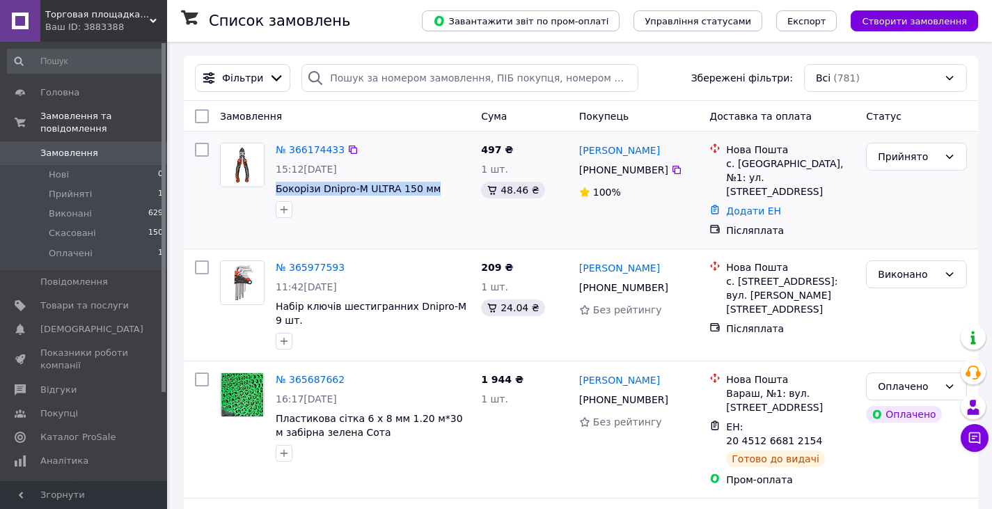
drag, startPoint x: 273, startPoint y: 187, endPoint x: 427, endPoint y: 194, distance: 154.0
click at [427, 194] on div "№ 366174433 15:12[DATE] Бокорізи Dnipro-M ULTRA 150 мм" at bounding box center [372, 180] width 205 height 86
copy span "Бокорізи Dnipro-M ULTRA 150 мм"
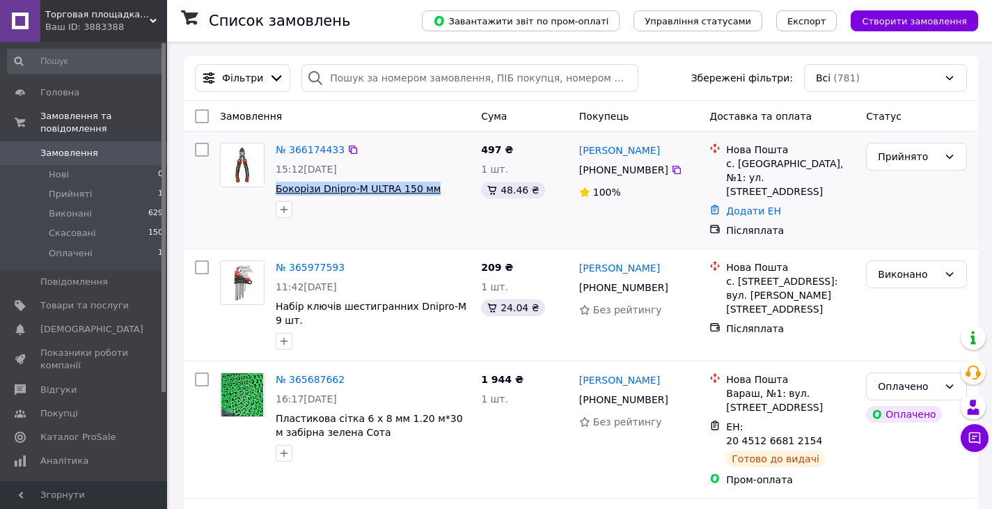
copy span "Бокорізи Dnipro-M ULTRA 150 мм"
click at [115, 185] on li "Прийняті 1" at bounding box center [85, 194] width 171 height 19
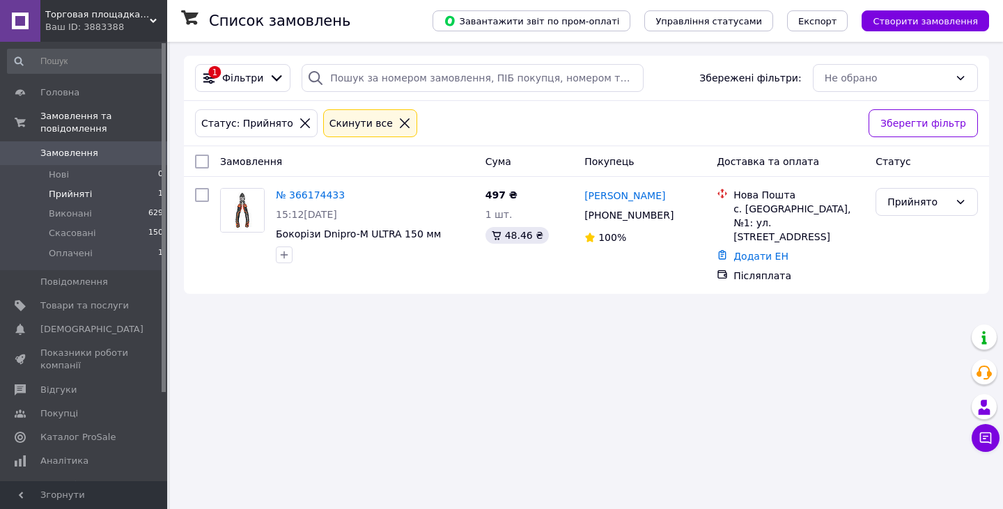
click at [151, 15] on div "Торговая площадка Гидротехпро Ваш ID: 3883388" at bounding box center [103, 21] width 127 height 42
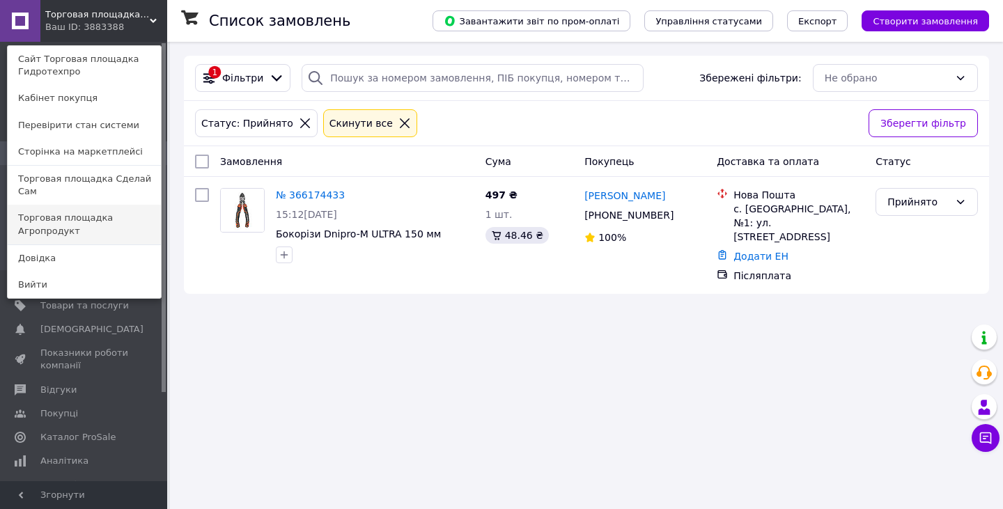
click at [121, 205] on link "Торговая площадка Агропродукт" at bounding box center [84, 224] width 153 height 39
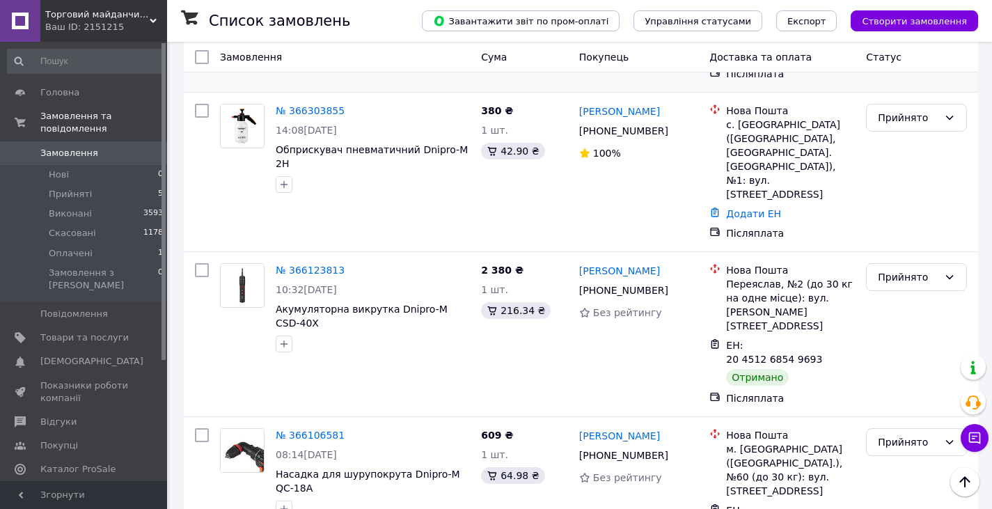
scroll to position [279, 0]
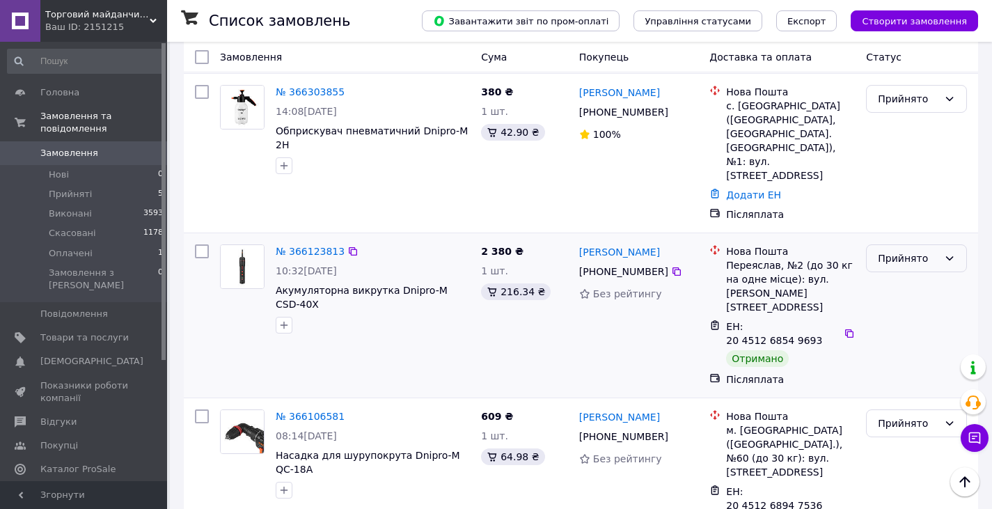
drag, startPoint x: 932, startPoint y: 234, endPoint x: 929, endPoint y: 243, distance: 9.5
click at [932, 251] on div "Прийнято" at bounding box center [908, 258] width 61 height 15
click at [902, 261] on li "Виконано" at bounding box center [917, 261] width 100 height 25
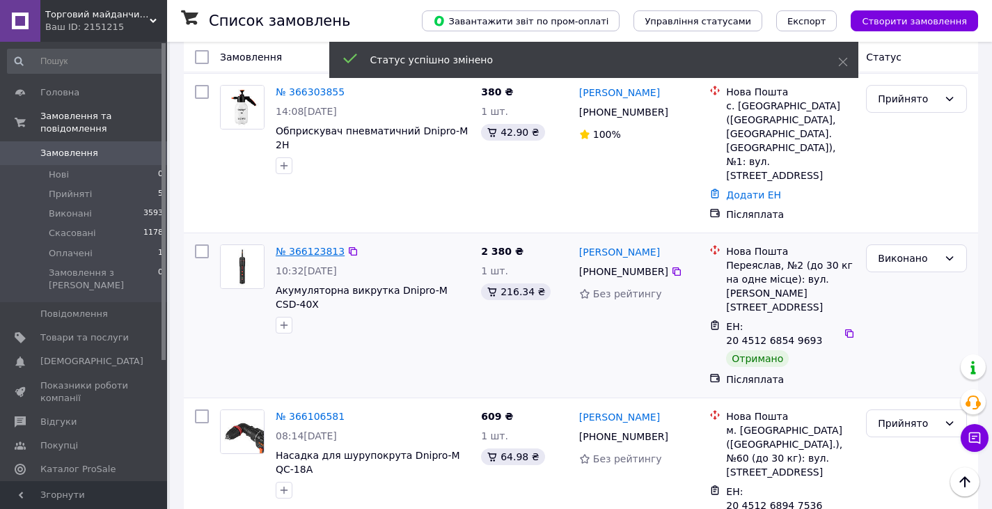
click at [320, 246] on link "№ 366123813" at bounding box center [310, 251] width 69 height 11
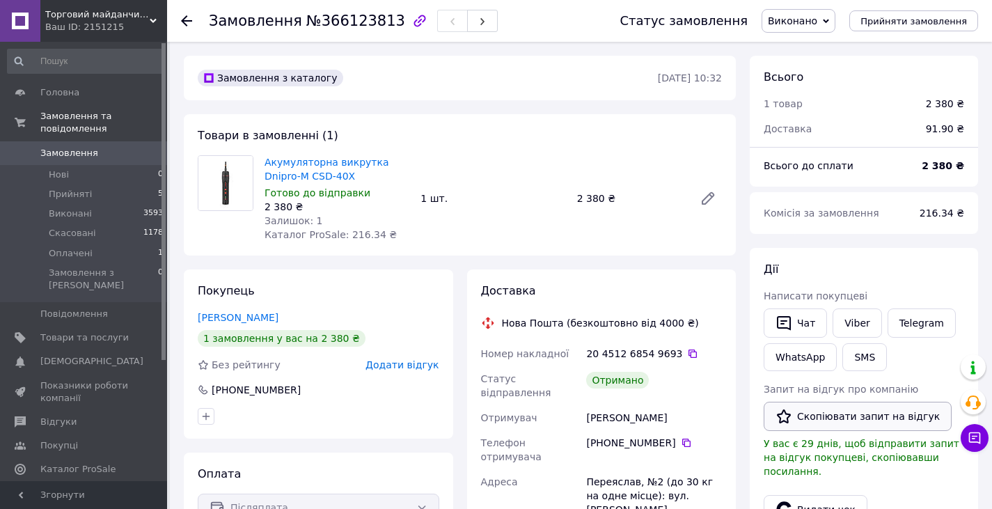
click at [842, 413] on button "Скопіювати запит на відгук" at bounding box center [858, 416] width 188 height 29
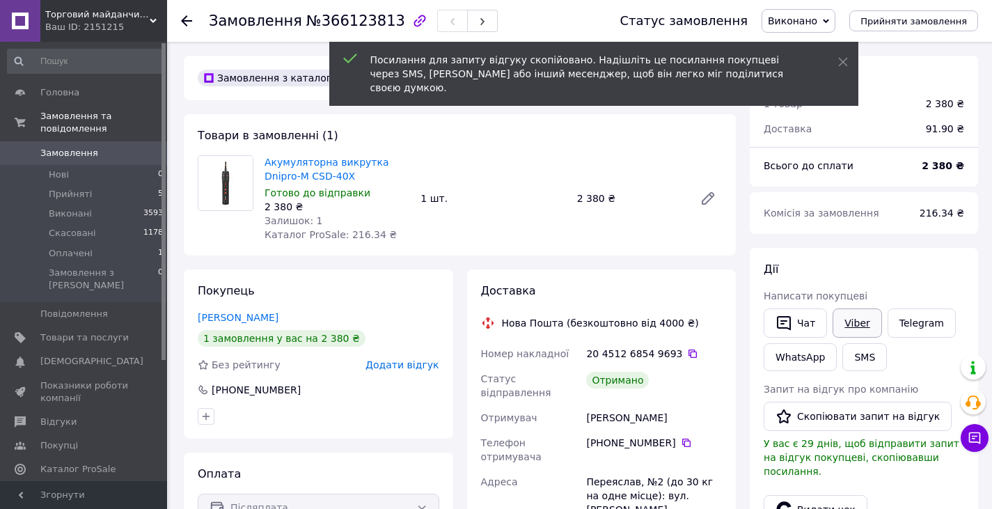
click at [852, 327] on link "Viber" at bounding box center [857, 323] width 49 height 29
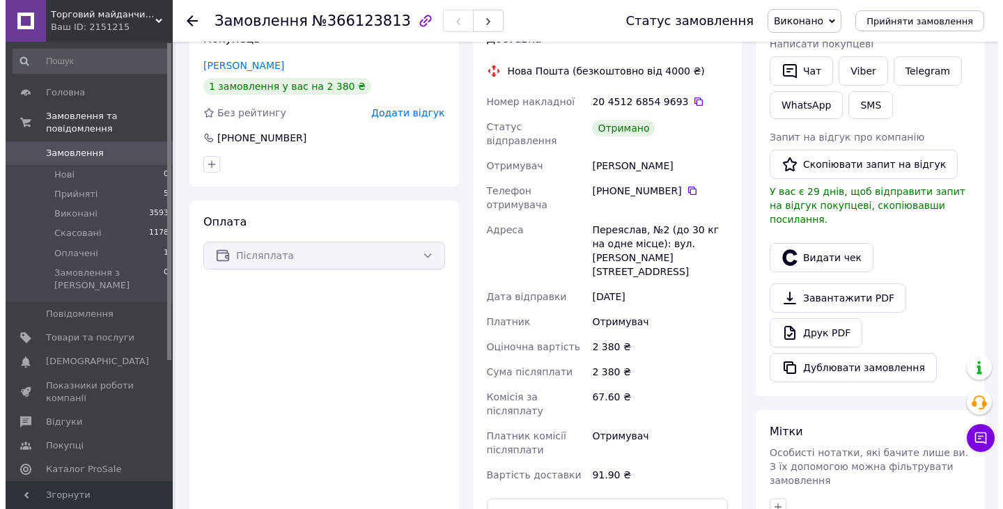
scroll to position [209, 0]
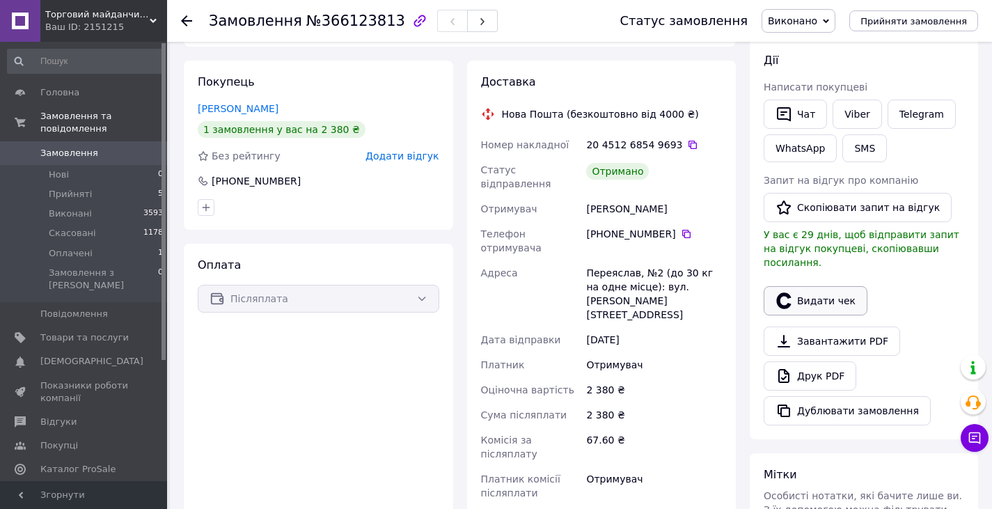
click at [825, 288] on button "Видати чек" at bounding box center [816, 300] width 104 height 29
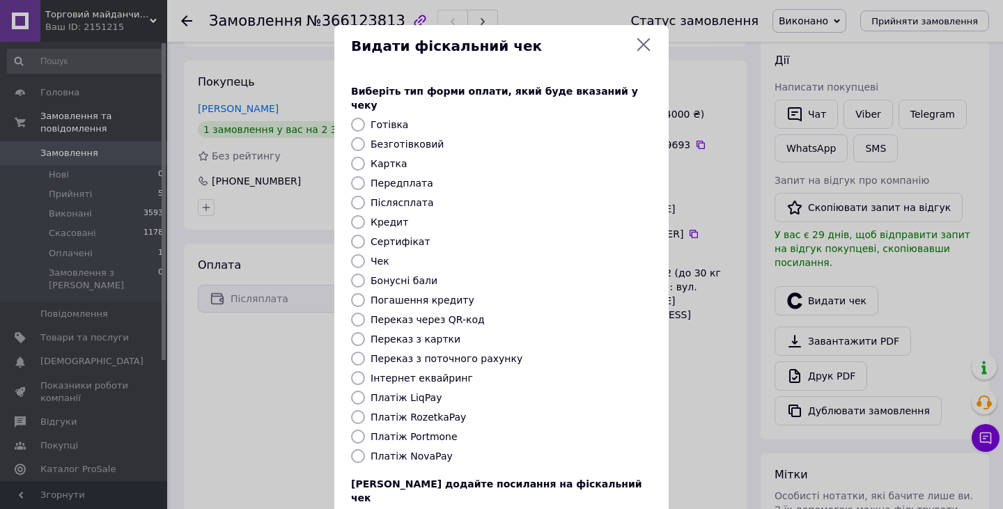
click at [359, 137] on input "Безготівковий" at bounding box center [358, 144] width 14 height 14
radio input "true"
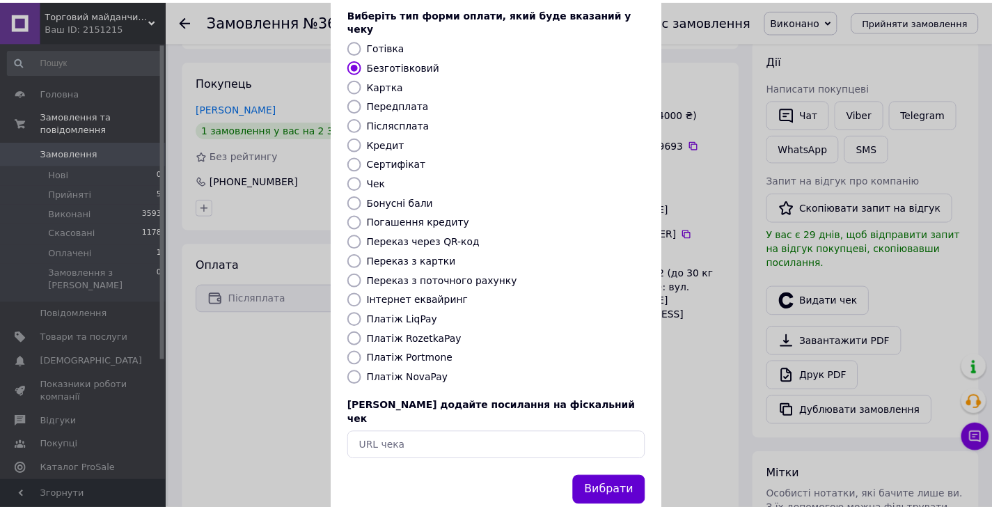
scroll to position [89, 0]
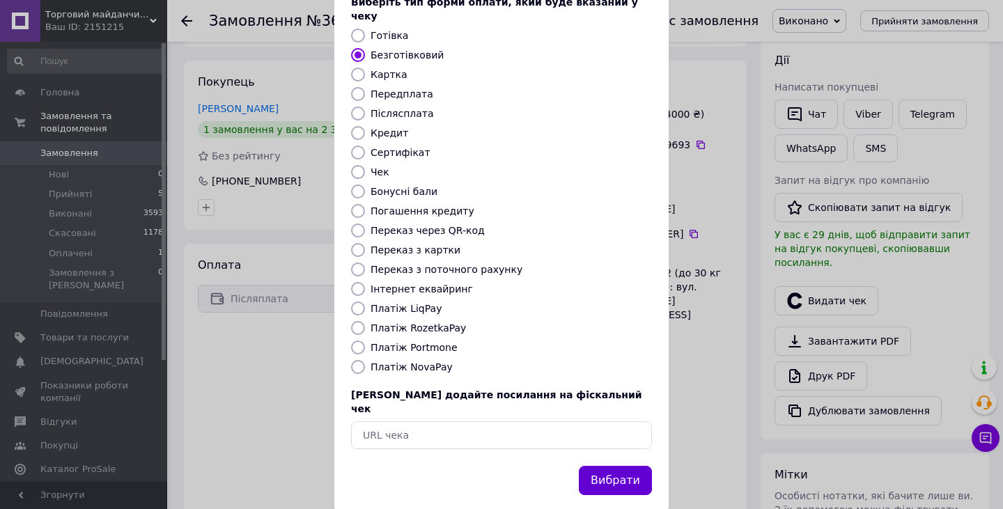
click at [619, 466] on button "Вибрати" at bounding box center [615, 481] width 73 height 30
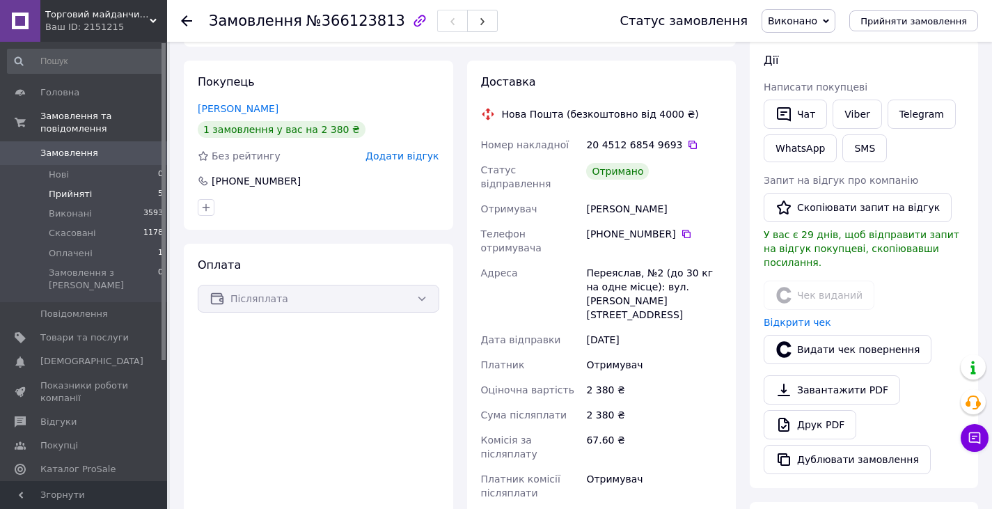
click at [145, 185] on li "Прийняті 5" at bounding box center [85, 194] width 171 height 19
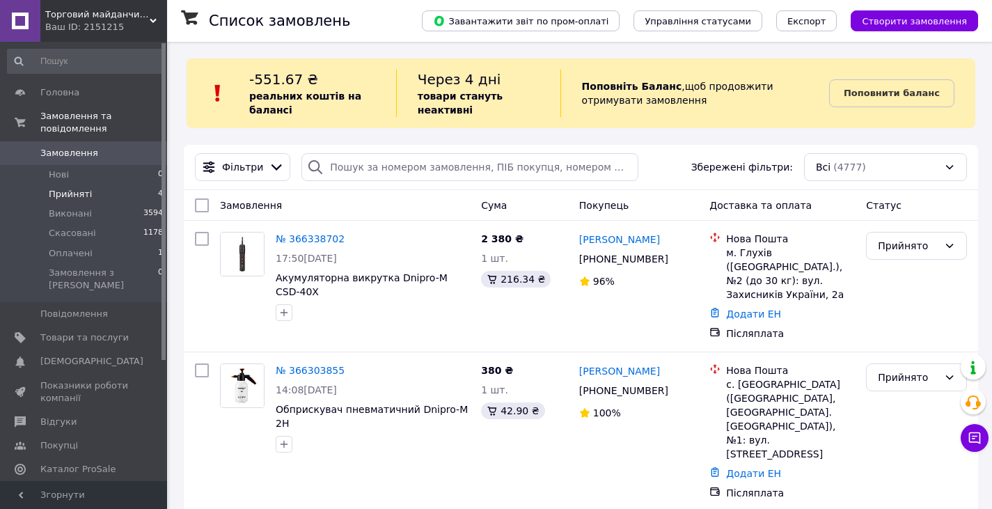
click at [147, 185] on li "Прийняті 4" at bounding box center [85, 194] width 171 height 19
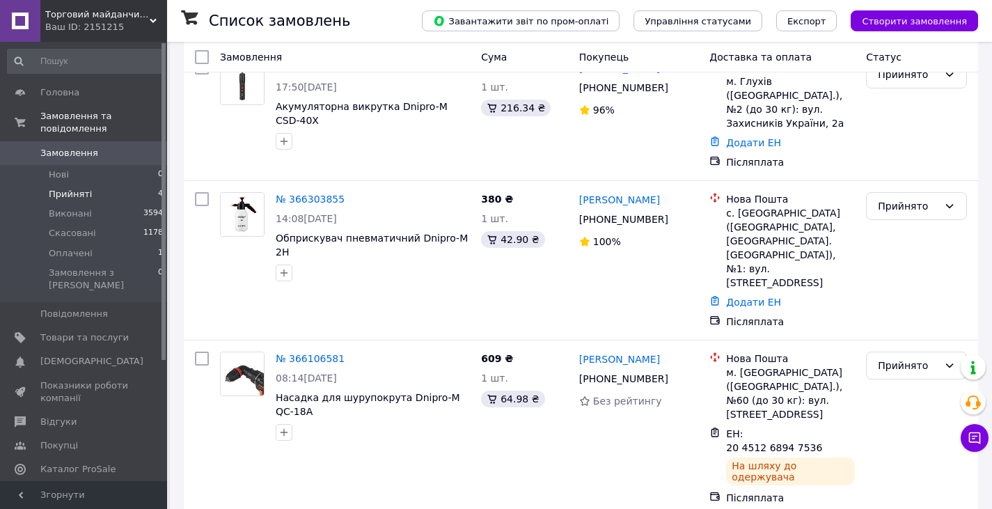
scroll to position [279, 0]
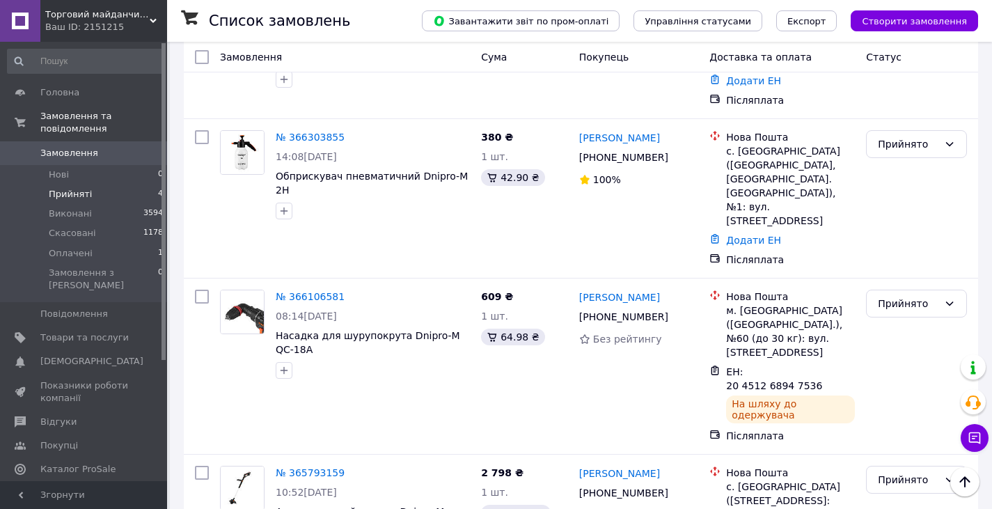
click at [143, 29] on div "Ваш ID: 2151215" at bounding box center [106, 27] width 122 height 13
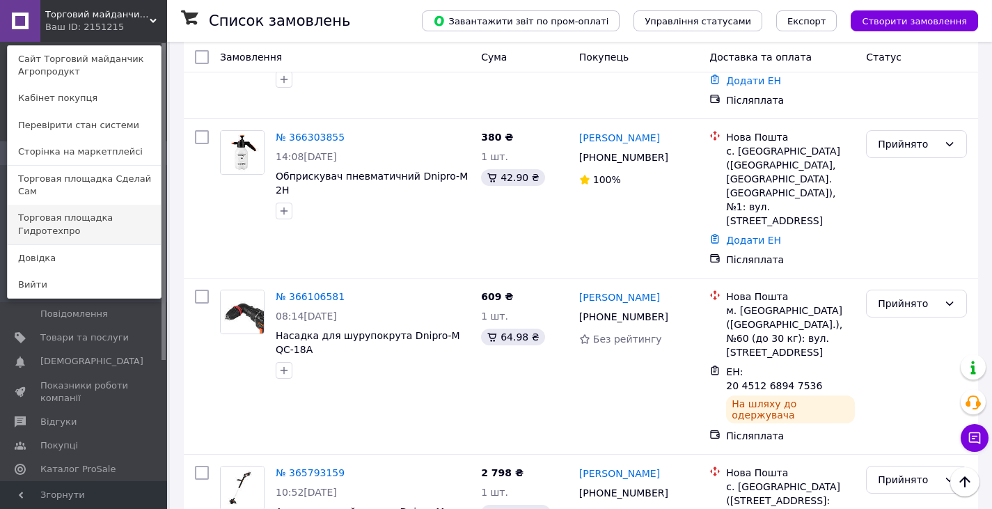
click at [127, 205] on link "Торговая площадка Гидротехпро" at bounding box center [84, 224] width 153 height 39
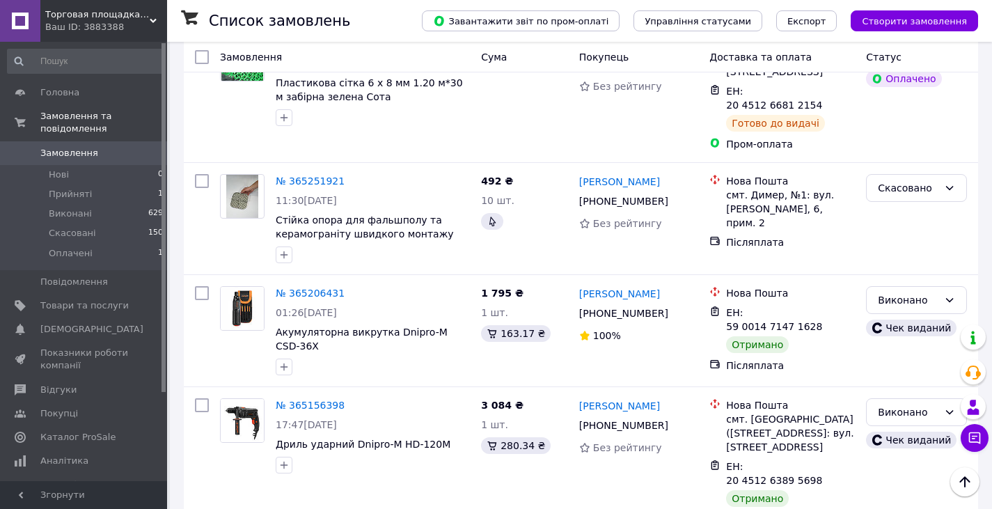
scroll to position [348, 0]
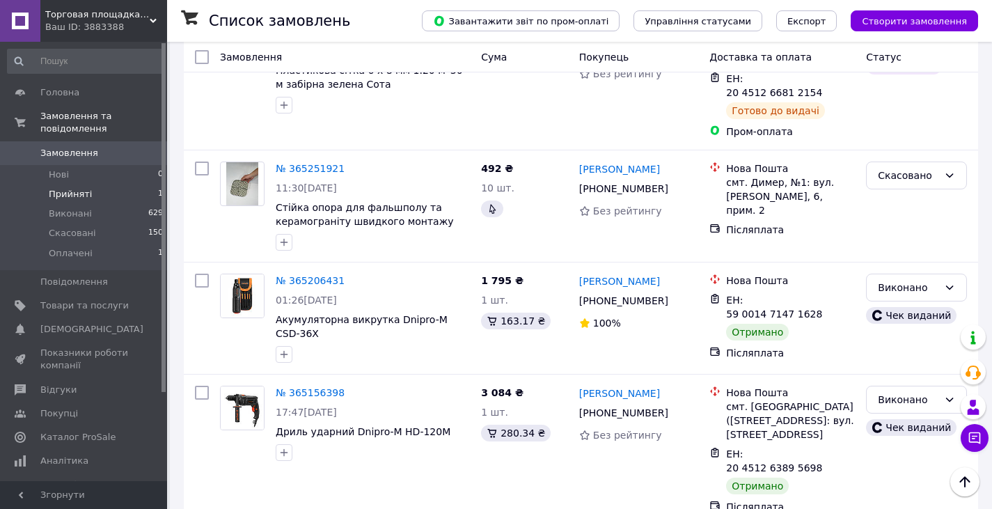
click at [130, 185] on li "Прийняті 1" at bounding box center [85, 194] width 171 height 19
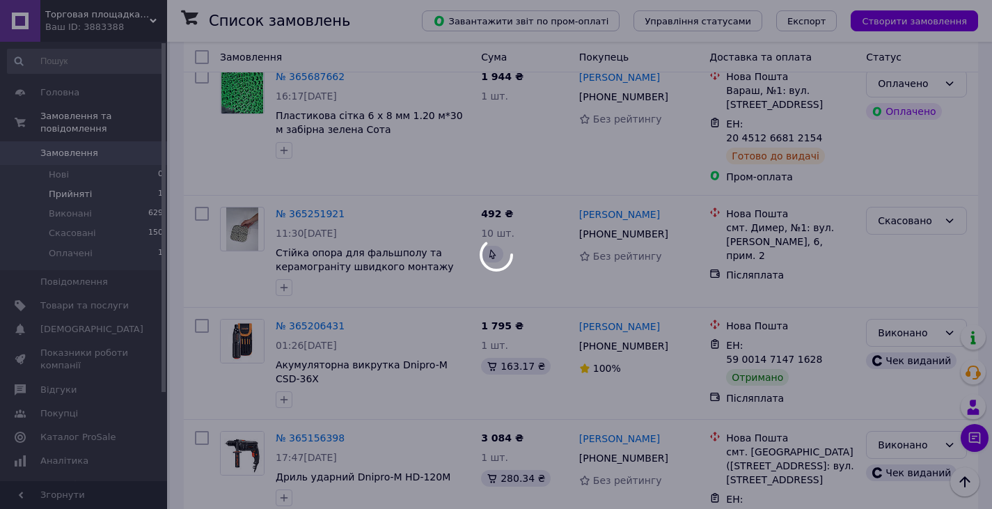
scroll to position [393, 0]
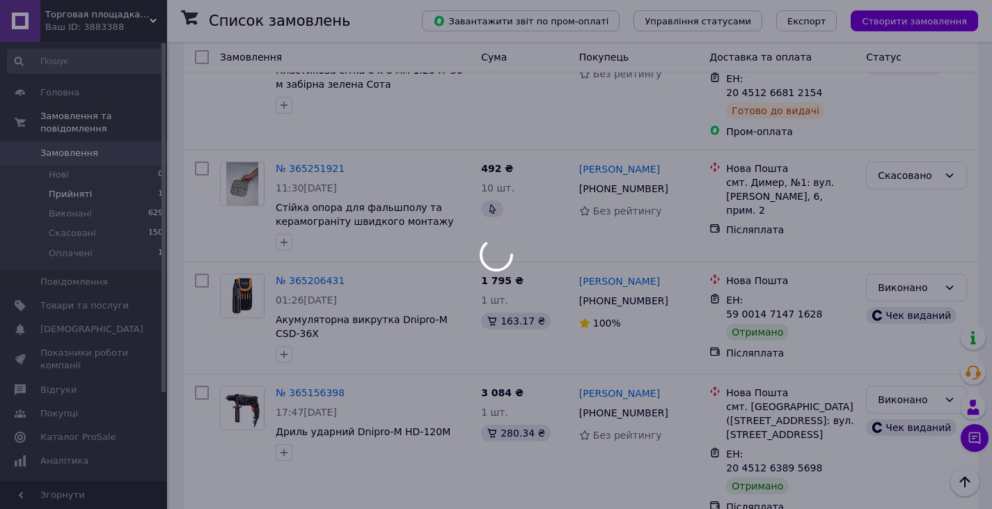
click at [140, 19] on div at bounding box center [496, 254] width 992 height 509
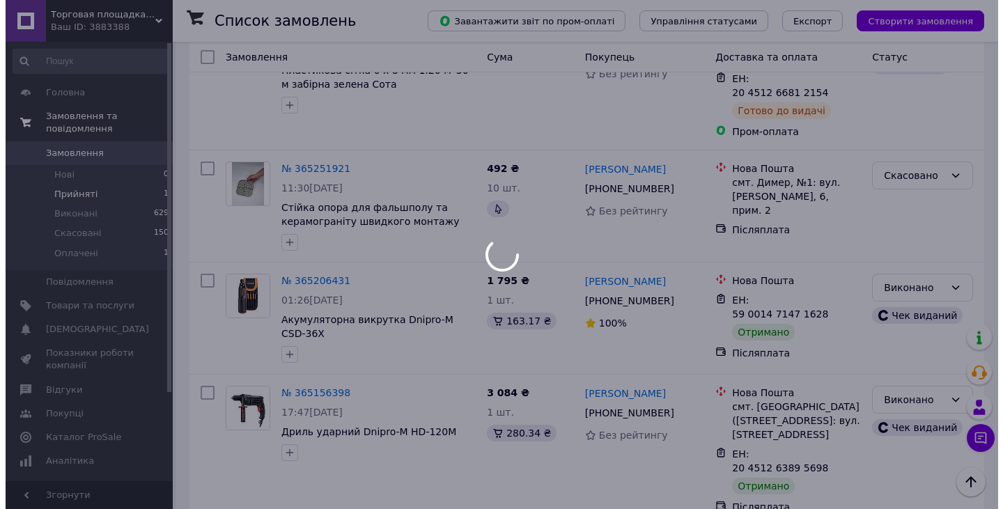
scroll to position [0, 0]
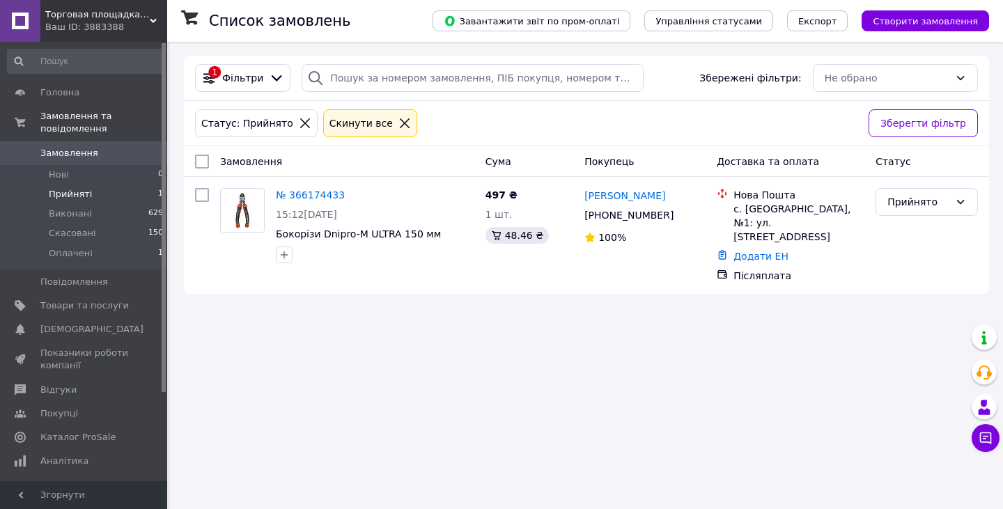
click at [153, 17] on icon at bounding box center [153, 20] width 7 height 7
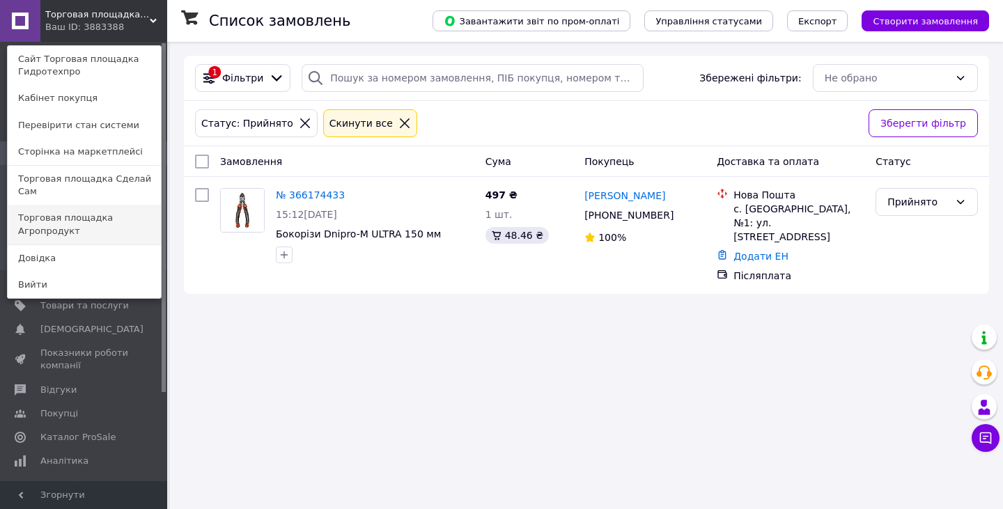
click at [116, 211] on link "Торговая площадка Агропродукт" at bounding box center [84, 224] width 153 height 39
